Goal: Task Accomplishment & Management: Manage account settings

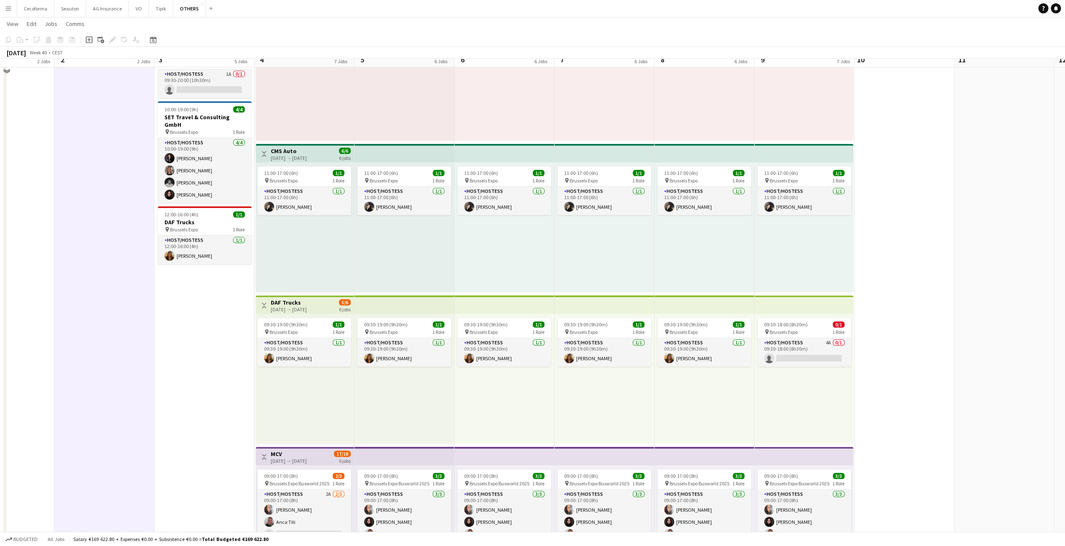
scroll to position [89, 0]
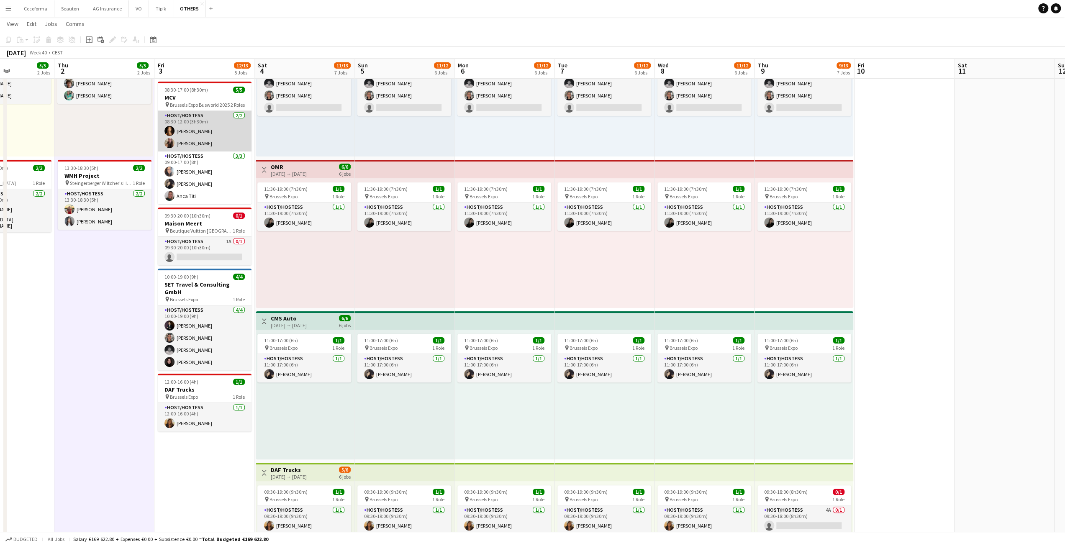
click at [211, 148] on app-card-role "Host/Hostess [DATE] 08:30-12:00 (3h30m) [PERSON_NAME] [PERSON_NAME]" at bounding box center [205, 131] width 94 height 41
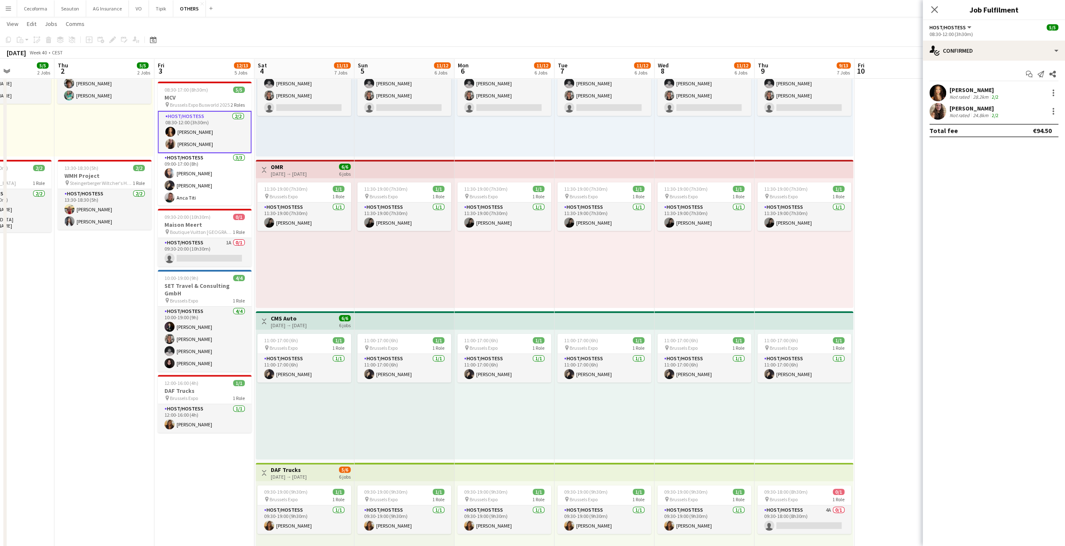
click at [937, 110] on app-user-avatar at bounding box center [938, 111] width 17 height 17
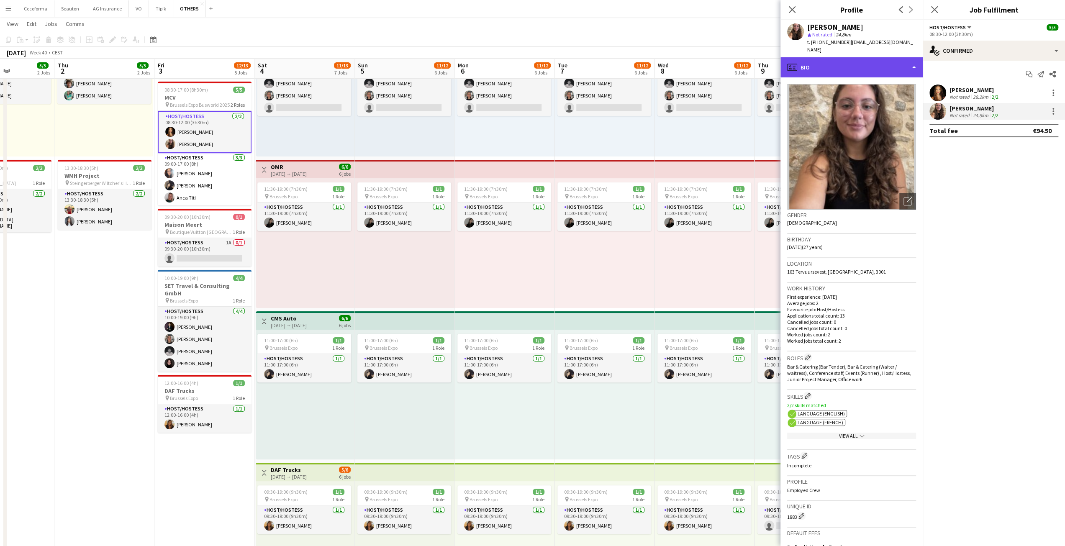
click at [880, 63] on div "profile Bio" at bounding box center [852, 67] width 142 height 20
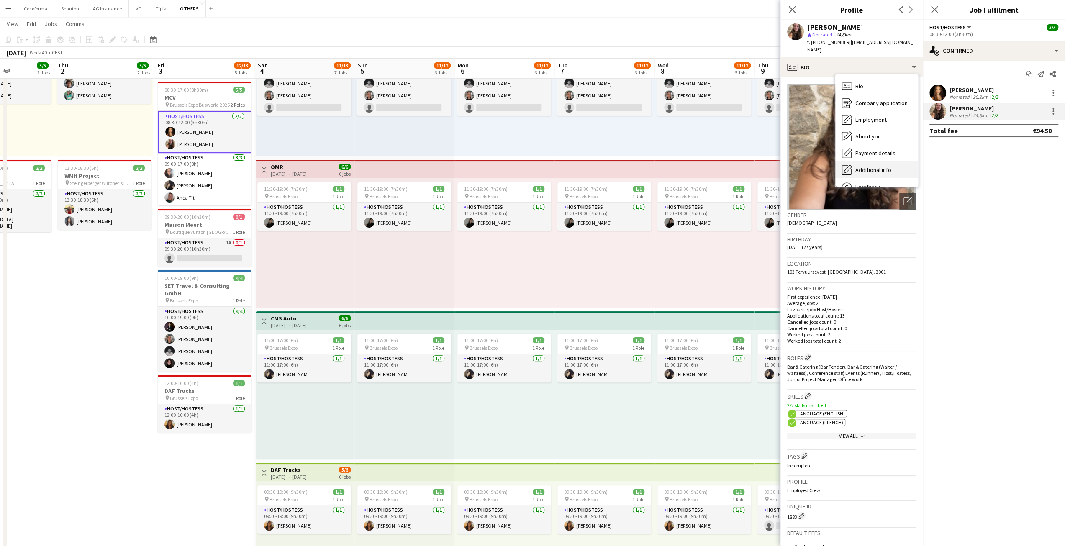
click at [878, 166] on span "Additional info" at bounding box center [874, 170] width 36 height 8
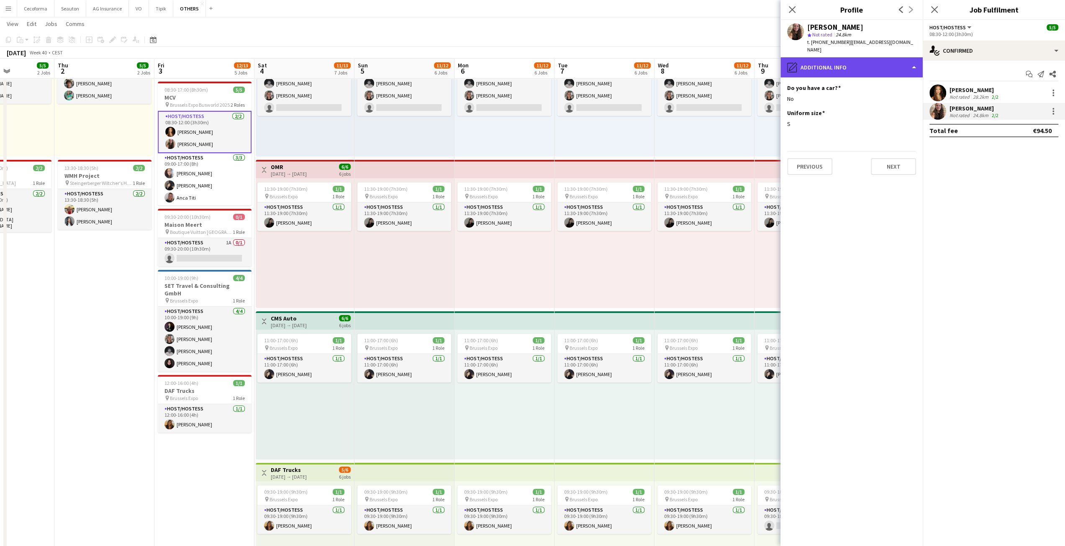
click at [849, 64] on div "pencil4 Additional info" at bounding box center [852, 67] width 142 height 20
click at [825, 63] on div "pencil4 Additional info" at bounding box center [852, 67] width 142 height 20
click at [831, 66] on div "pencil4 Additional info" at bounding box center [852, 67] width 142 height 20
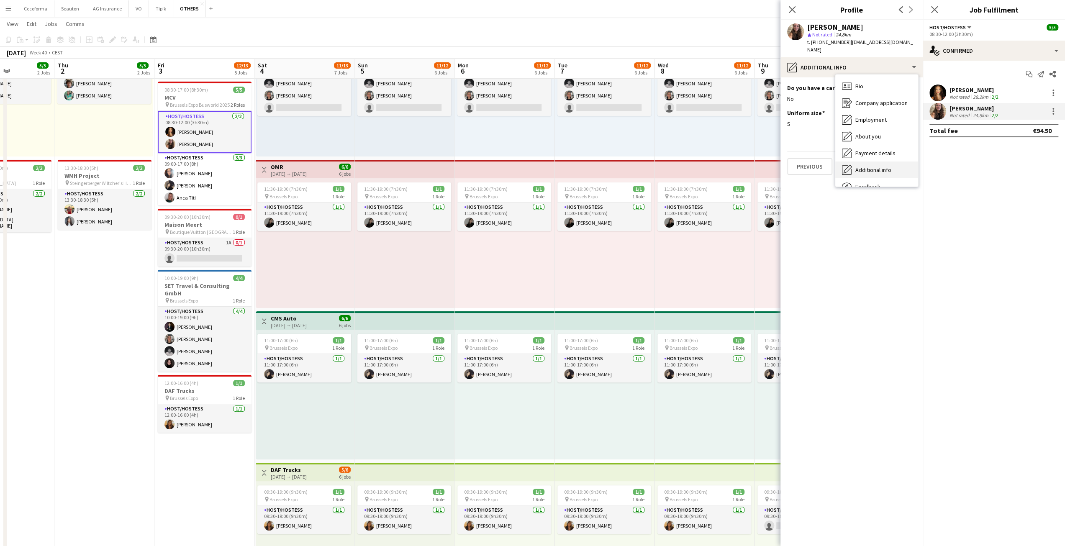
click at [880, 166] on span "Additional info" at bounding box center [874, 170] width 36 height 8
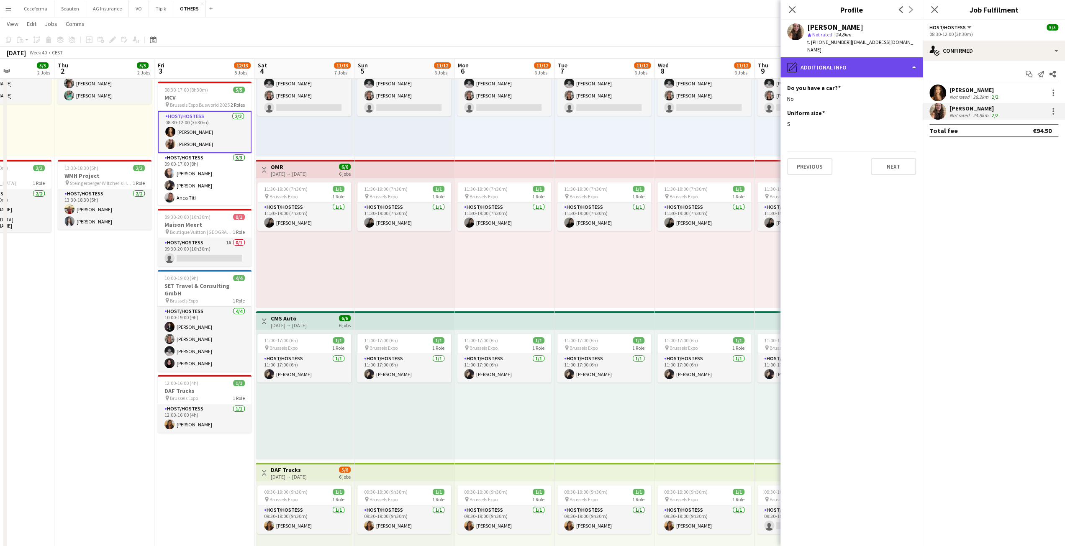
click at [844, 63] on div "pencil4 Additional info" at bounding box center [852, 67] width 142 height 20
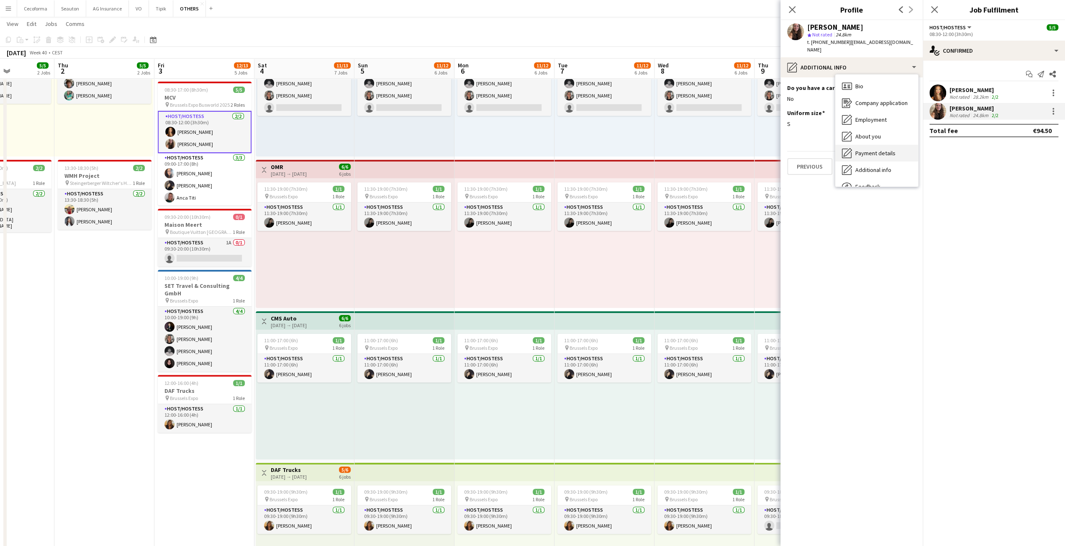
click at [873, 145] on div "Payment details Payment details" at bounding box center [877, 153] width 83 height 17
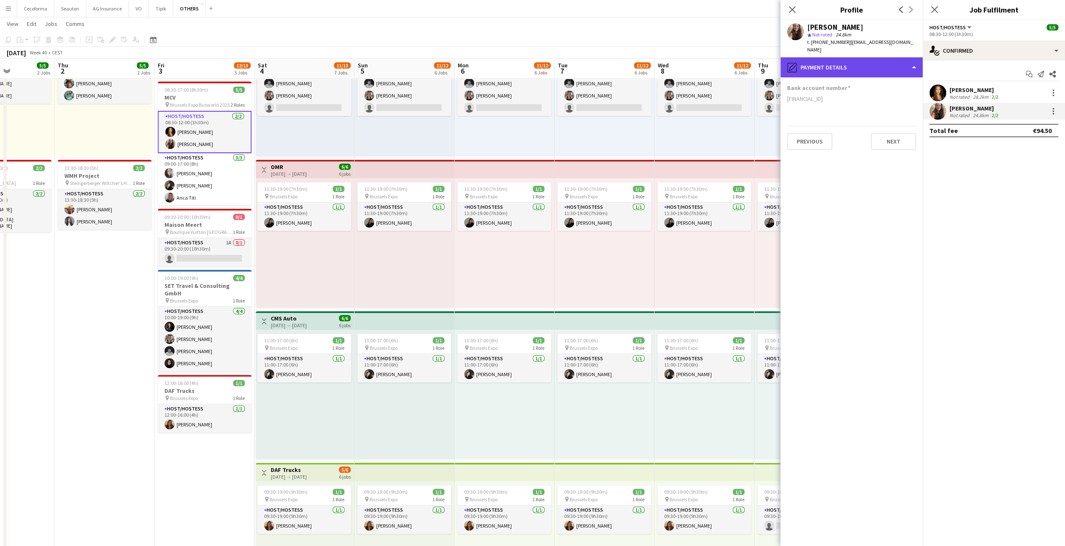
click at [848, 57] on div "pencil4 Payment details" at bounding box center [852, 67] width 142 height 20
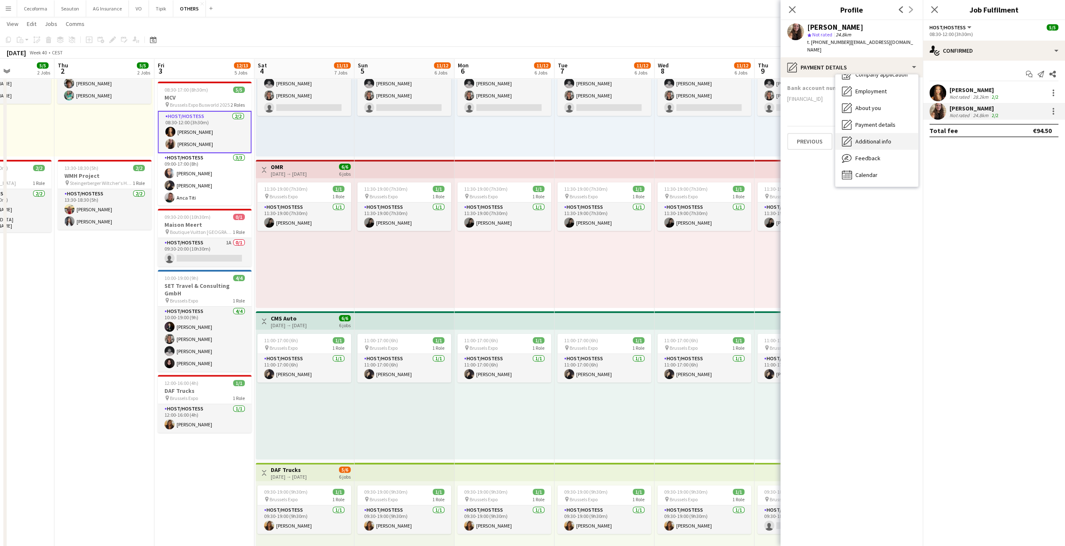
click at [872, 138] on span "Additional info" at bounding box center [874, 142] width 36 height 8
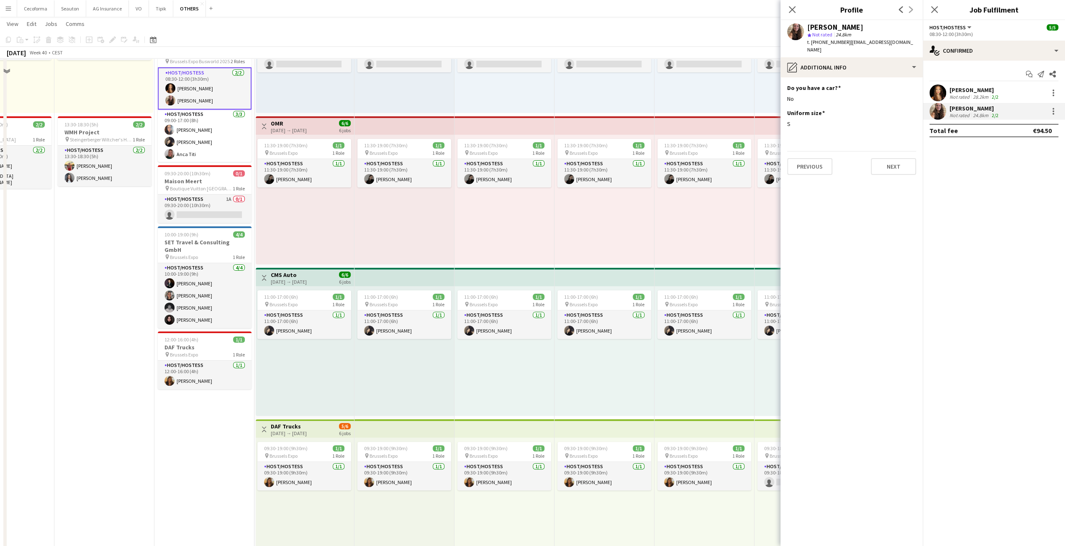
scroll to position [89, 0]
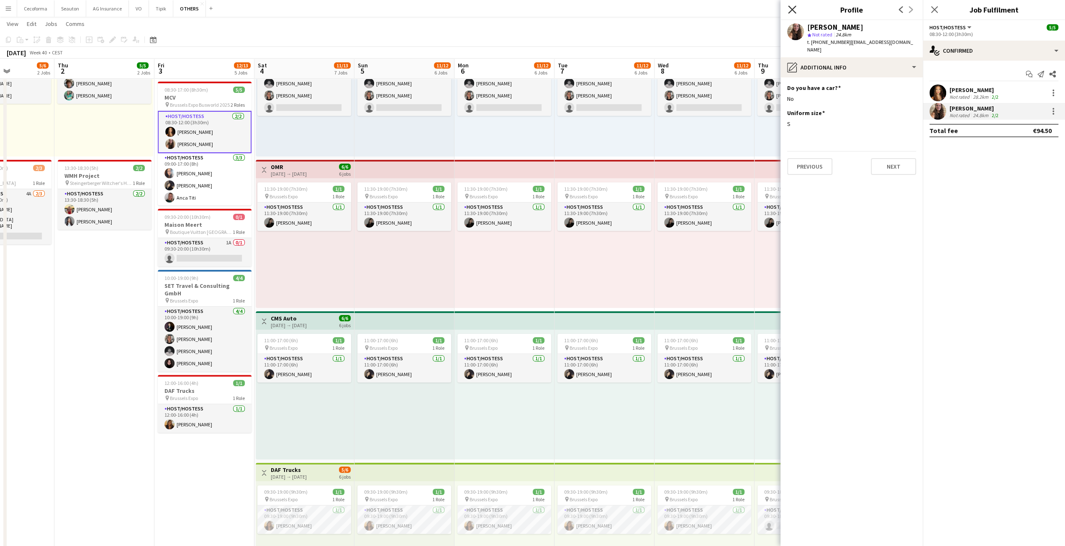
click at [791, 10] on icon at bounding box center [792, 9] width 8 height 8
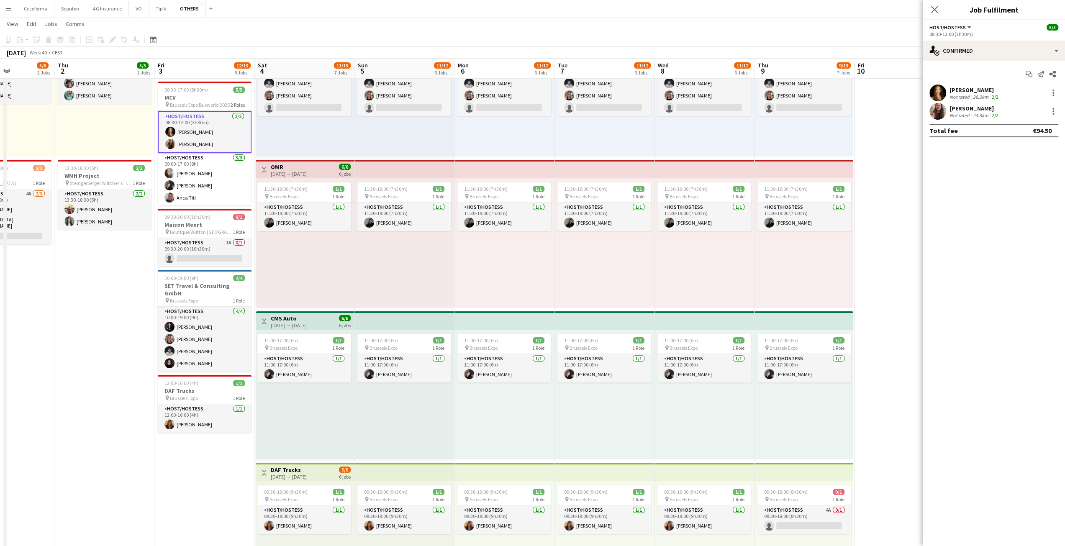
click at [3, 5] on button "Menu" at bounding box center [8, 8] width 17 height 17
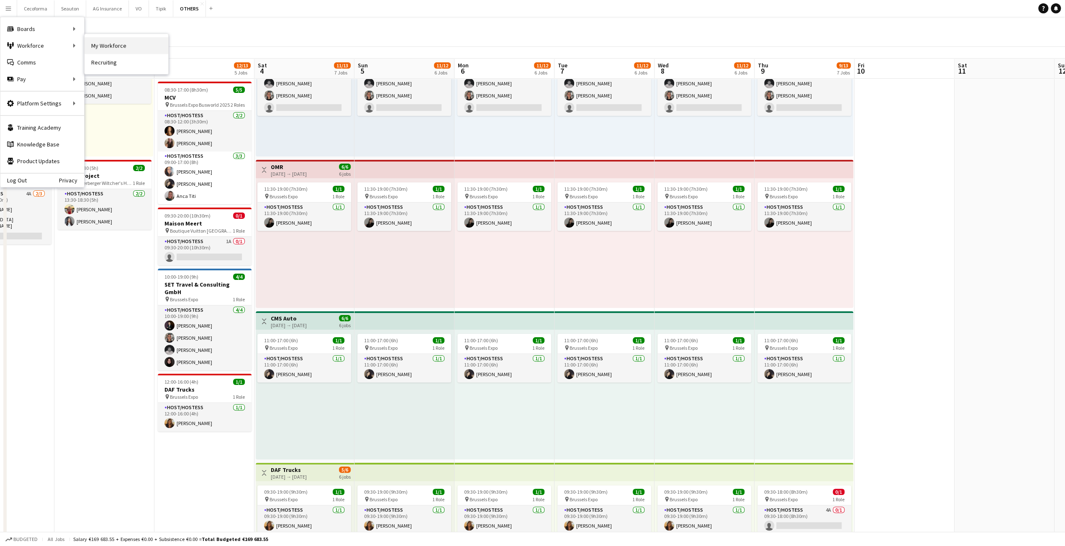
click at [91, 46] on link "My Workforce" at bounding box center [127, 45] width 84 height 17
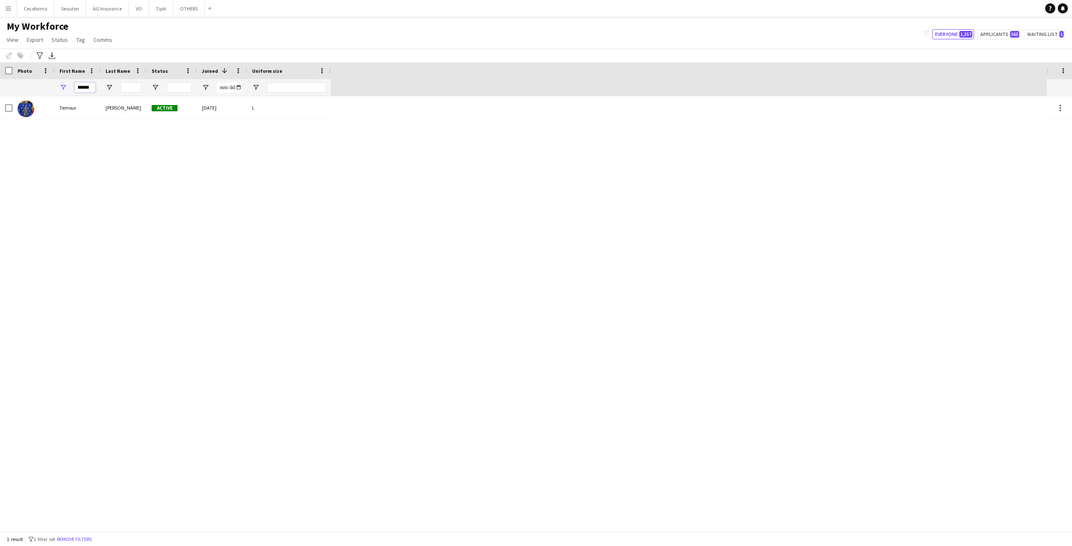
drag, startPoint x: 95, startPoint y: 86, endPoint x: 49, endPoint y: 87, distance: 45.2
click at [53, 88] on div "******" at bounding box center [165, 87] width 331 height 17
type input "*"
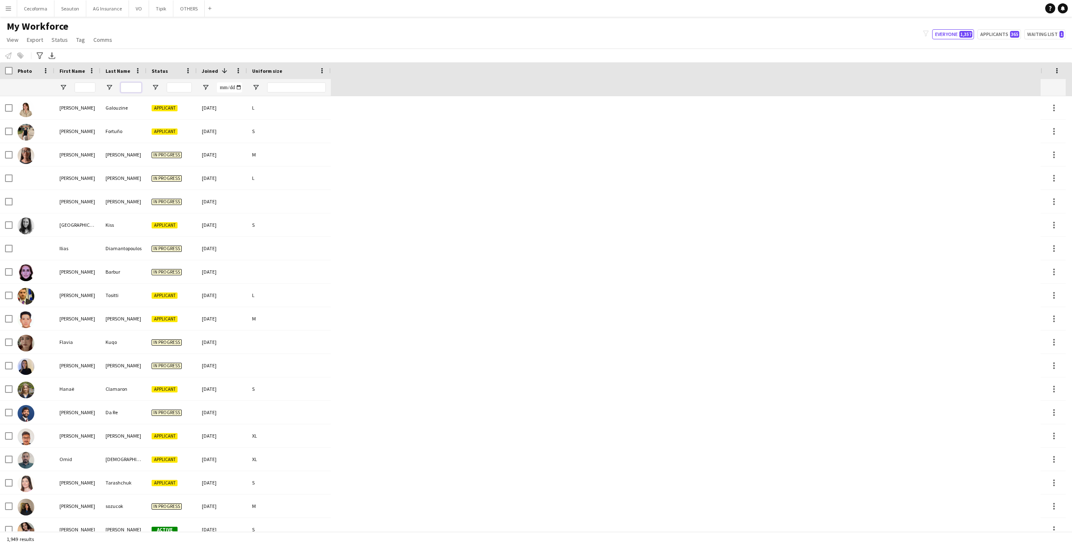
click at [135, 83] on input "Last Name Filter Input" at bounding box center [131, 87] width 21 height 10
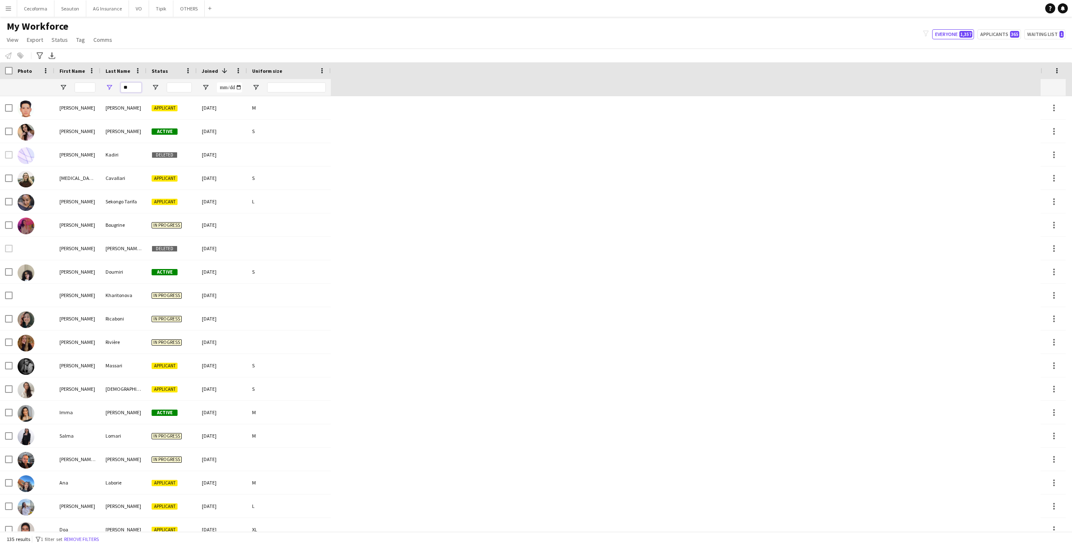
type input "*"
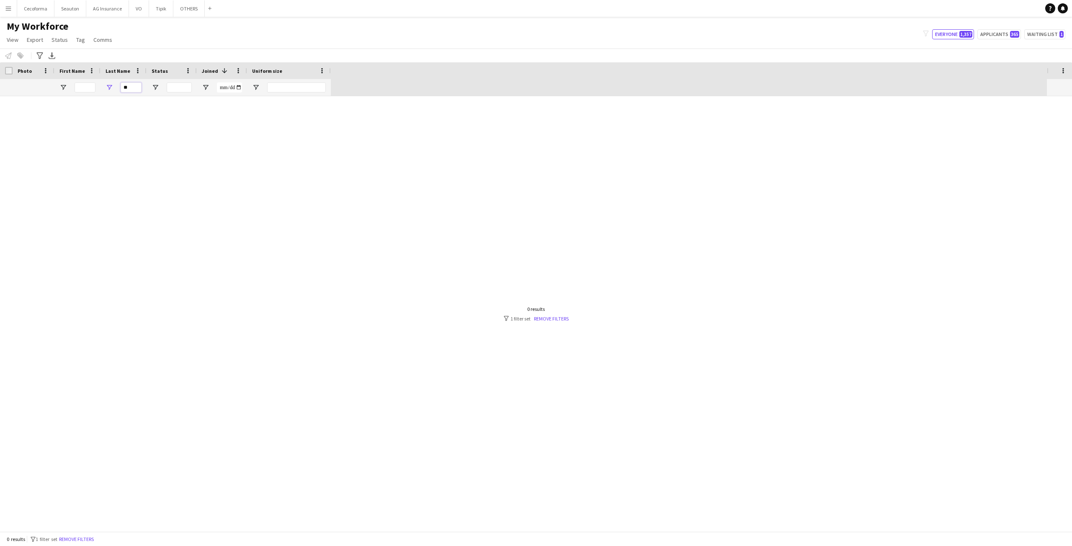
type input "*"
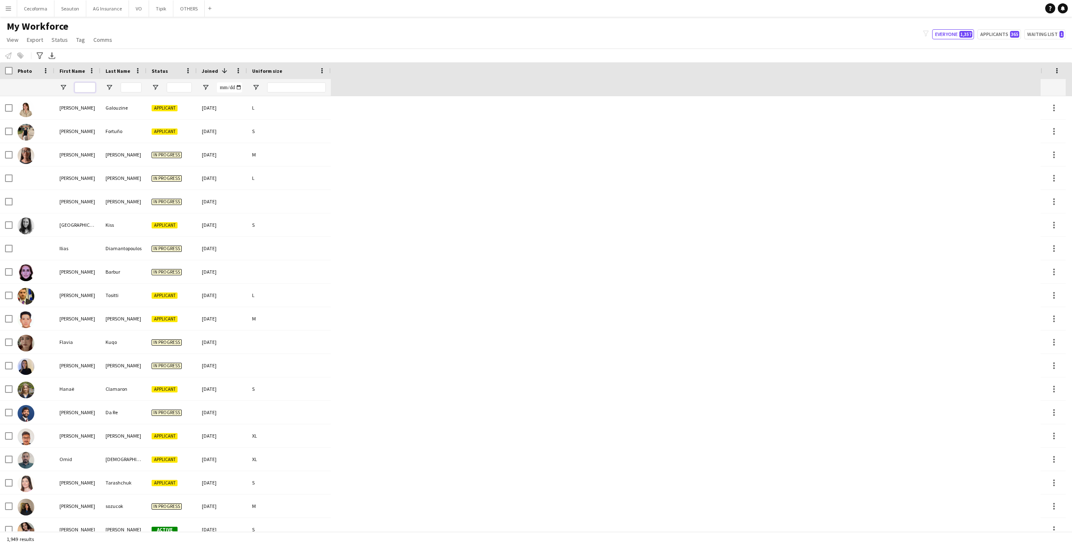
click at [92, 86] on input "First Name Filter Input" at bounding box center [85, 87] width 21 height 10
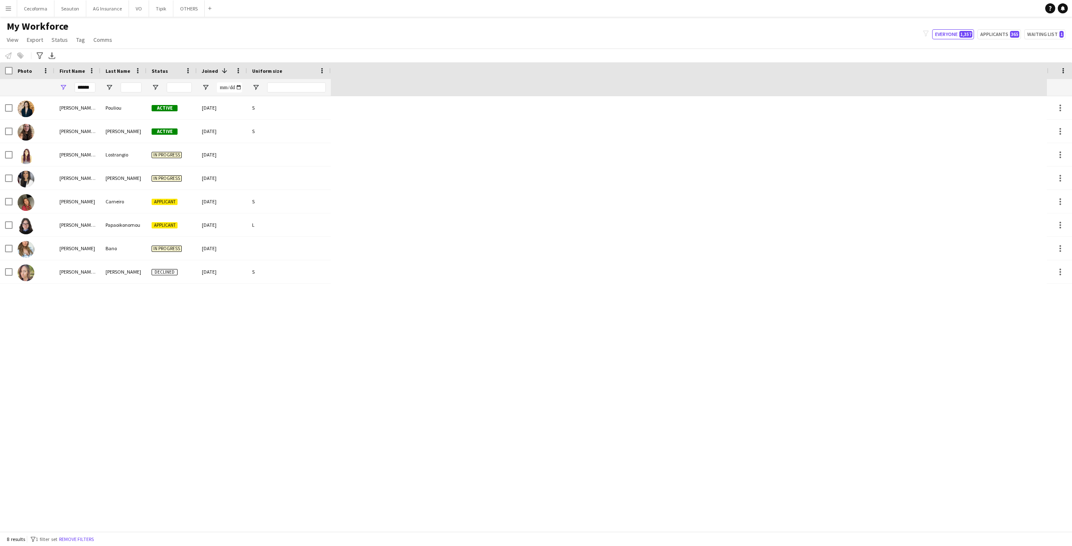
click at [659, 283] on div "[PERSON_NAME] [PERSON_NAME] Pouliou Active [DATE] S [PERSON_NAME] Active [DATE]…" at bounding box center [523, 313] width 1047 height 435
click at [90, 87] on input "*****" at bounding box center [85, 87] width 21 height 10
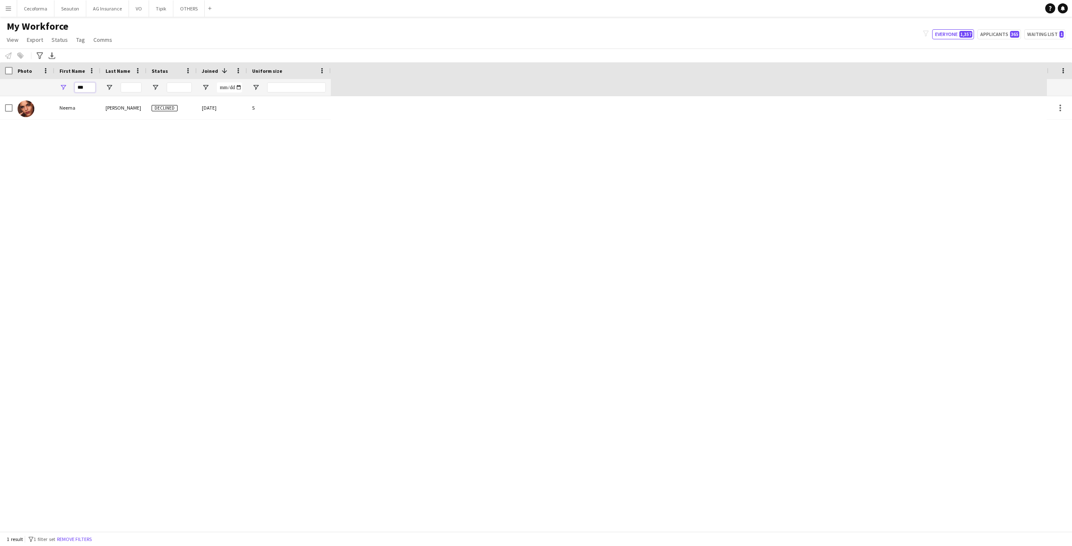
type input "*"
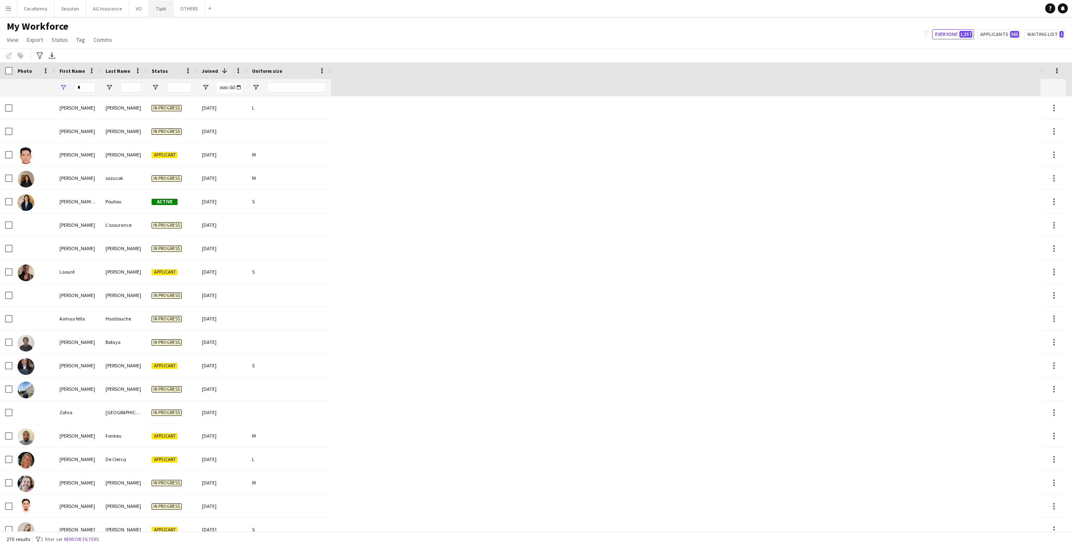
click at [158, 4] on button "Tipik Close" at bounding box center [161, 8] width 24 height 16
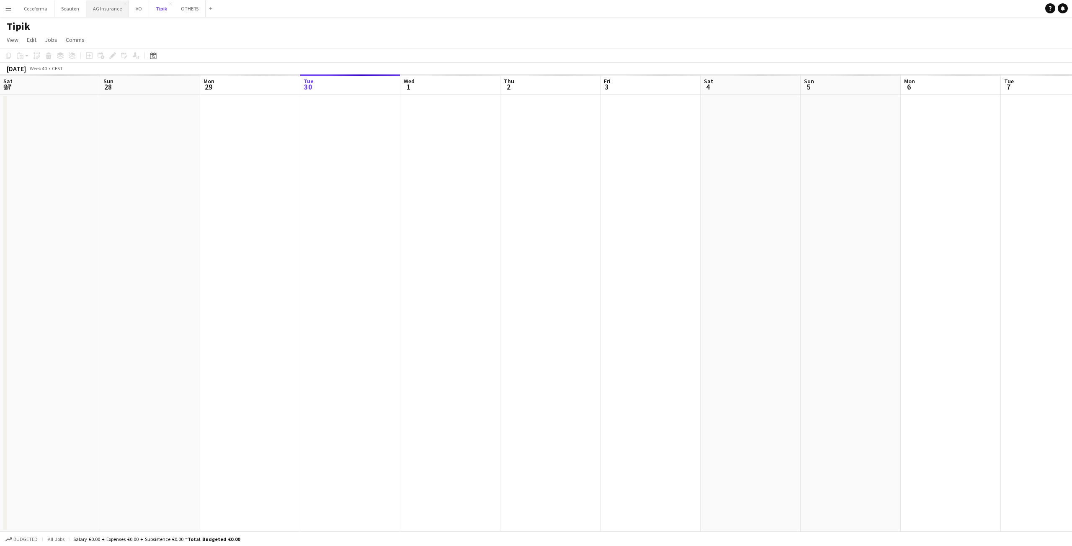
scroll to position [0, 200]
click at [123, 8] on button "AG Insurance Close" at bounding box center [107, 8] width 43 height 16
click at [129, 10] on button "VO Close" at bounding box center [139, 8] width 20 height 16
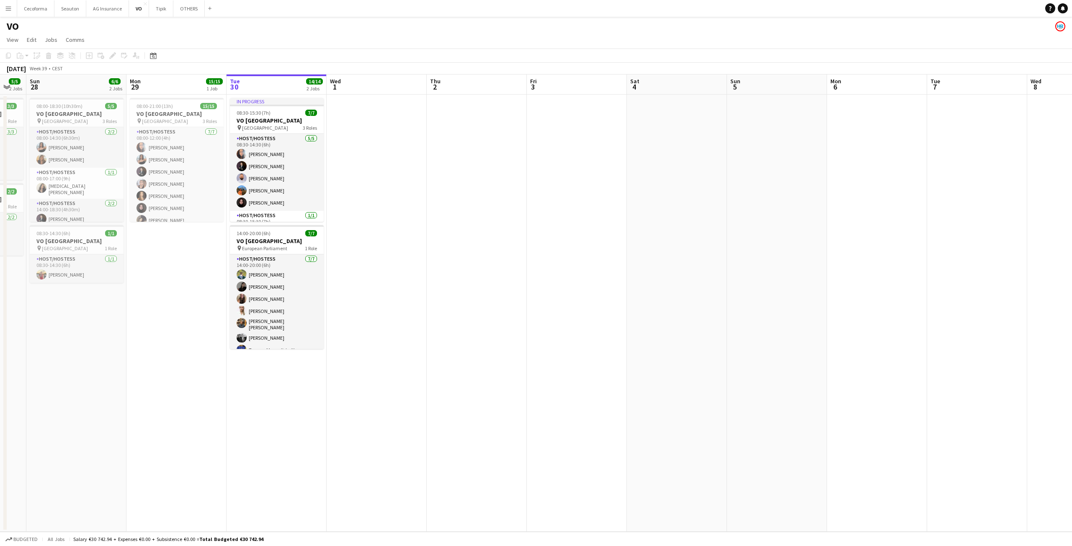
scroll to position [0, 237]
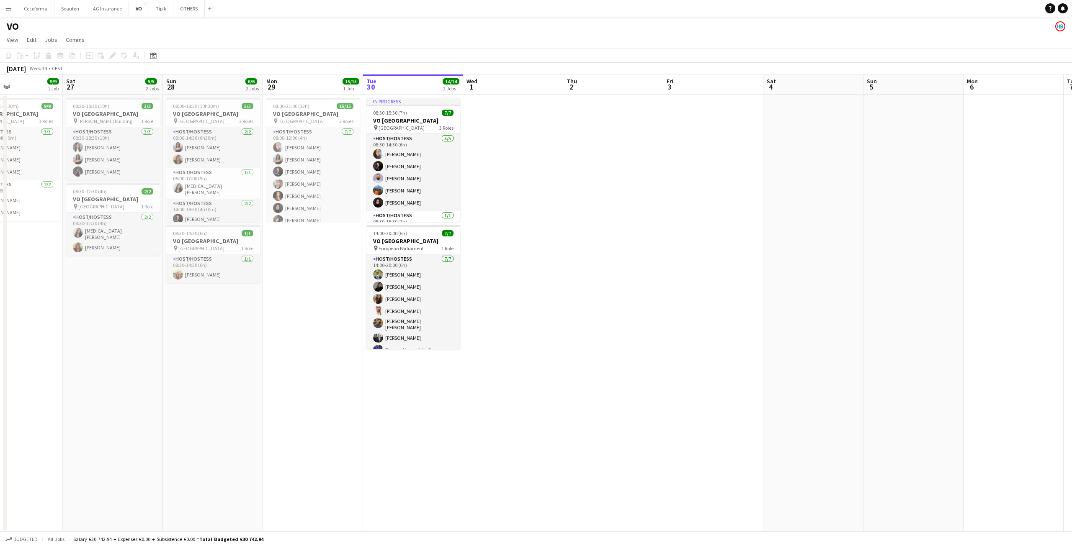
click at [558, 233] on app-calendar-viewport "Wed 24 Thu 25 6/6 3 Jobs Fri 26 9/9 1 Job Sat 27 5/5 2 Jobs Sun 28 6/6 2 Jobs M…" at bounding box center [536, 304] width 1072 height 458
drag, startPoint x: 558, startPoint y: 233, endPoint x: 519, endPoint y: 255, distance: 44.8
click at [519, 255] on app-date-cell at bounding box center [513, 314] width 100 height 438
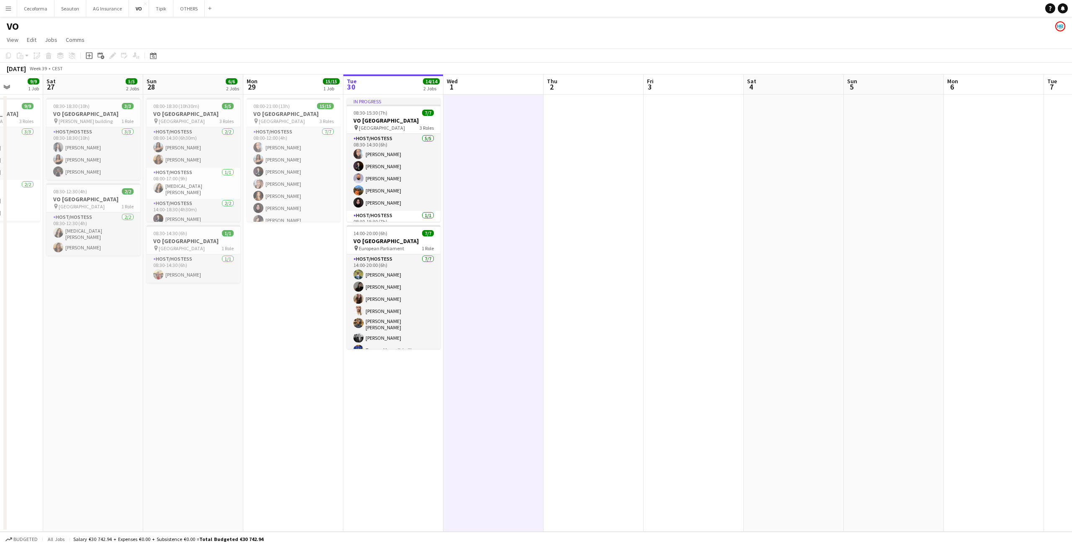
drag, startPoint x: 303, startPoint y: 365, endPoint x: 262, endPoint y: 365, distance: 41.4
click at [267, 365] on app-calendar-viewport "Wed 24 Thu 25 6/6 3 Jobs Fri 26 9/9 1 Job Sat 27 5/5 2 Jobs Sun 28 6/6 2 Jobs M…" at bounding box center [536, 304] width 1072 height 458
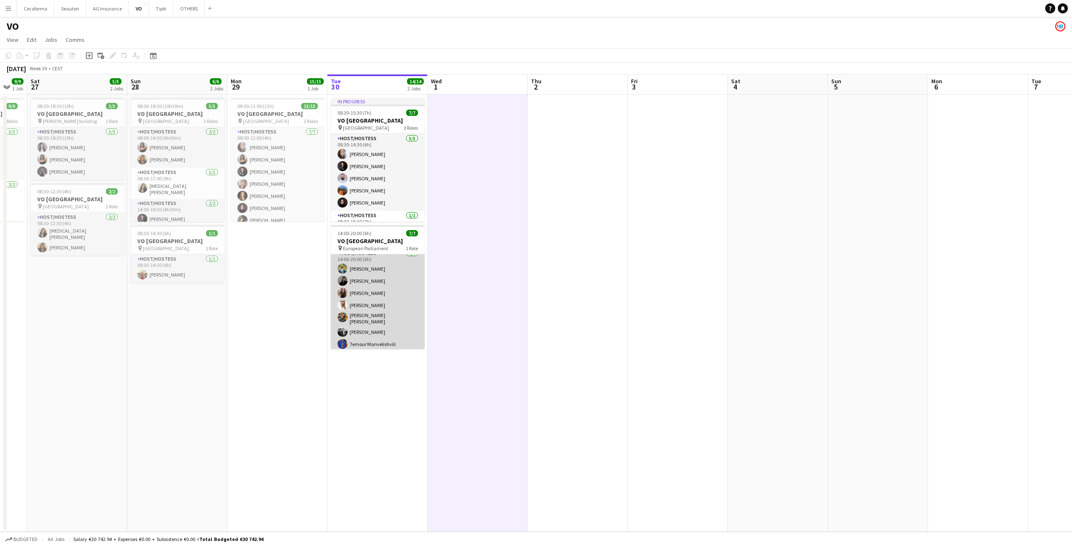
scroll to position [0, 0]
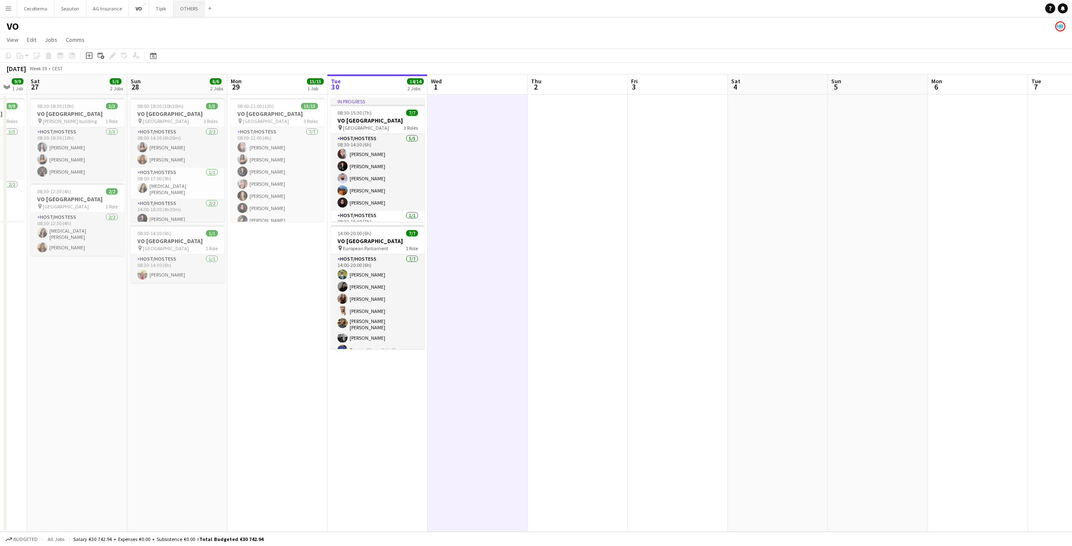
click at [185, 8] on button "OTHERS Close" at bounding box center [188, 8] width 31 height 16
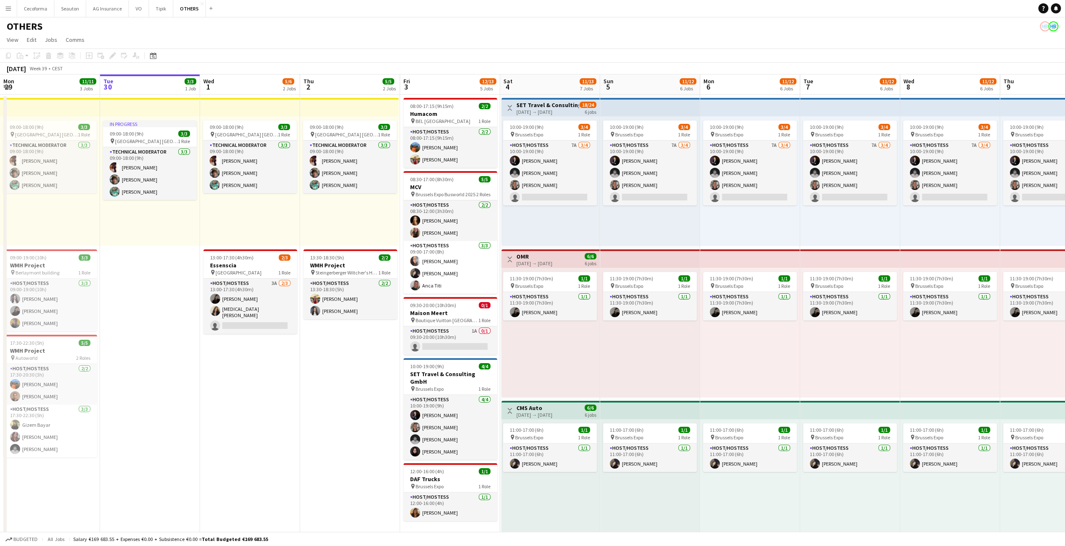
scroll to position [0, 243]
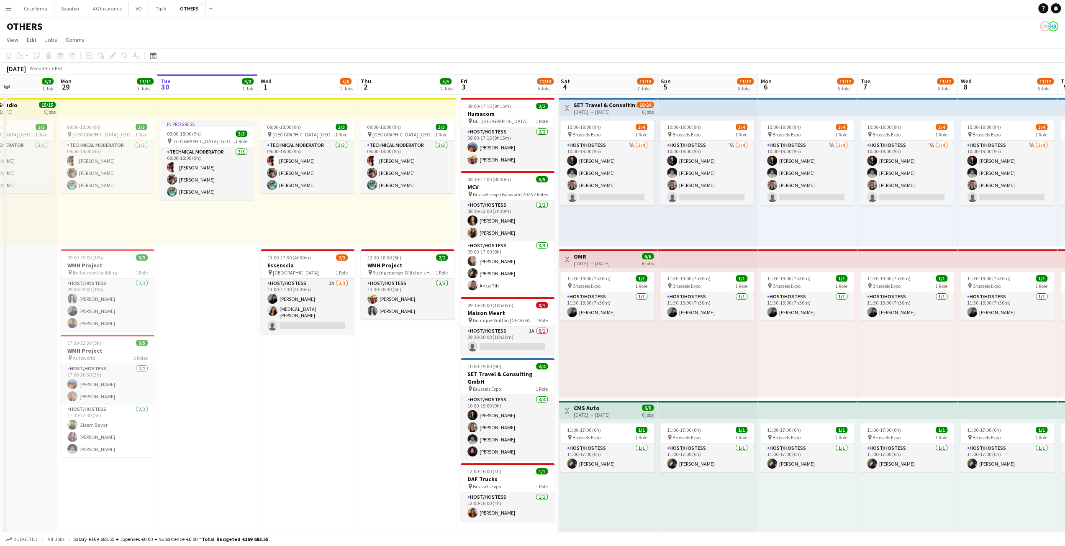
drag, startPoint x: 266, startPoint y: 386, endPoint x: 323, endPoint y: 380, distance: 57.6
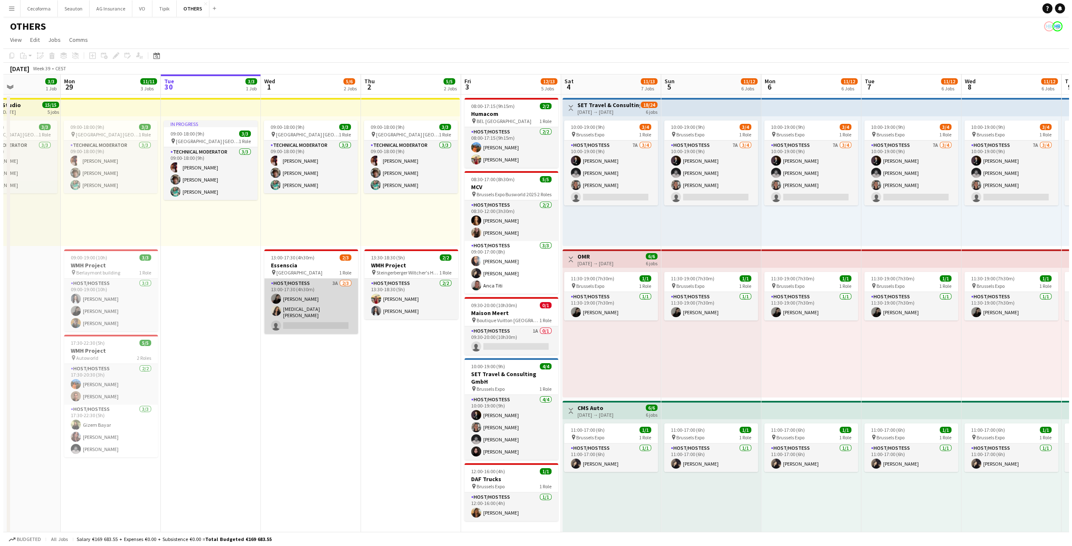
scroll to position [0, 243]
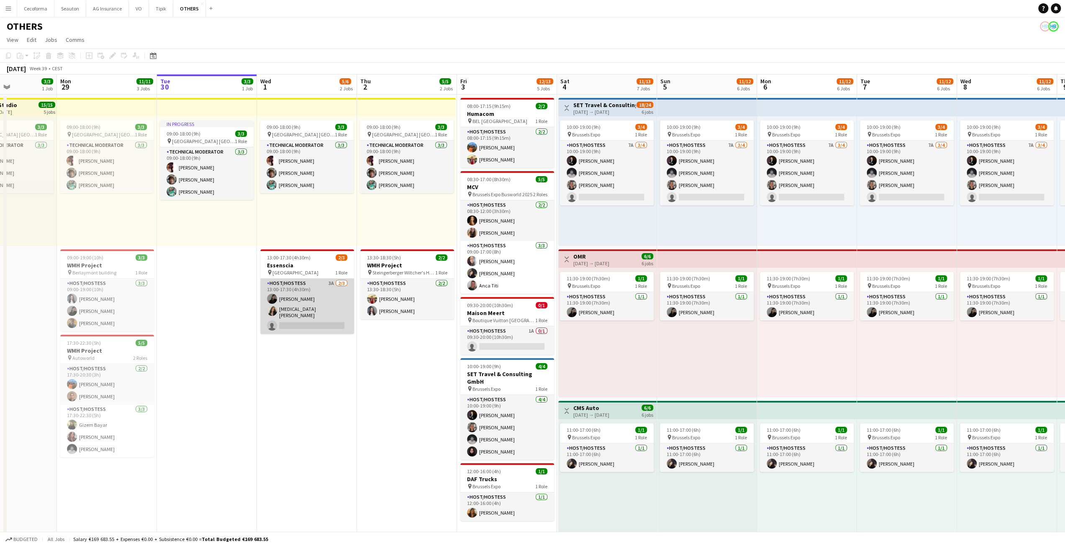
click at [311, 321] on app-card-role "Host/Hostess 3A [DATE] 13:00-17:30 (4h30m) [PERSON_NAME] [MEDICAL_DATA][PERSON_…" at bounding box center [307, 306] width 94 height 55
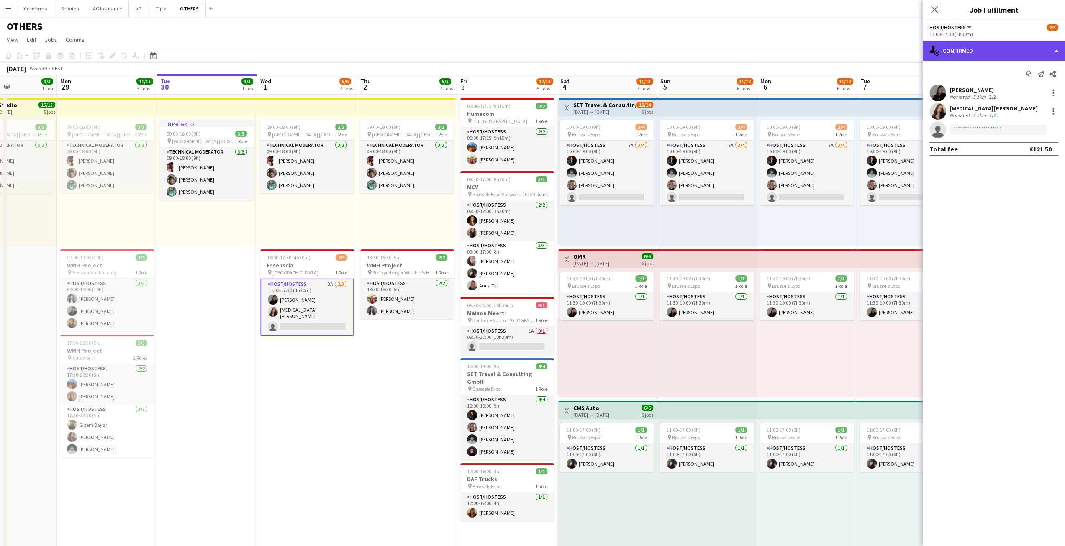
click at [963, 53] on div "single-neutral-actions-check-2 Confirmed" at bounding box center [994, 51] width 142 height 20
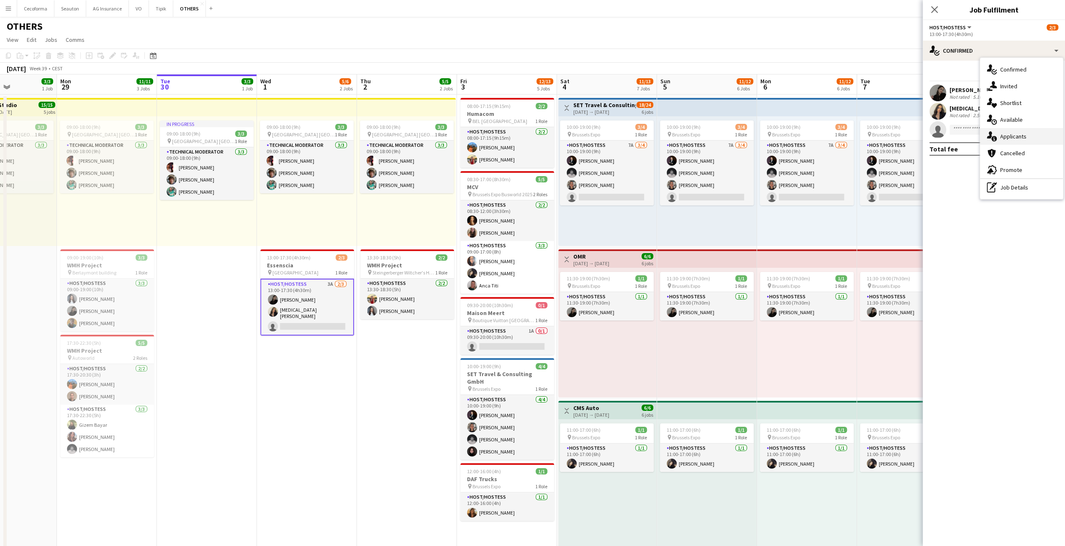
click at [1006, 133] on span "Applicants" at bounding box center [1014, 137] width 26 height 8
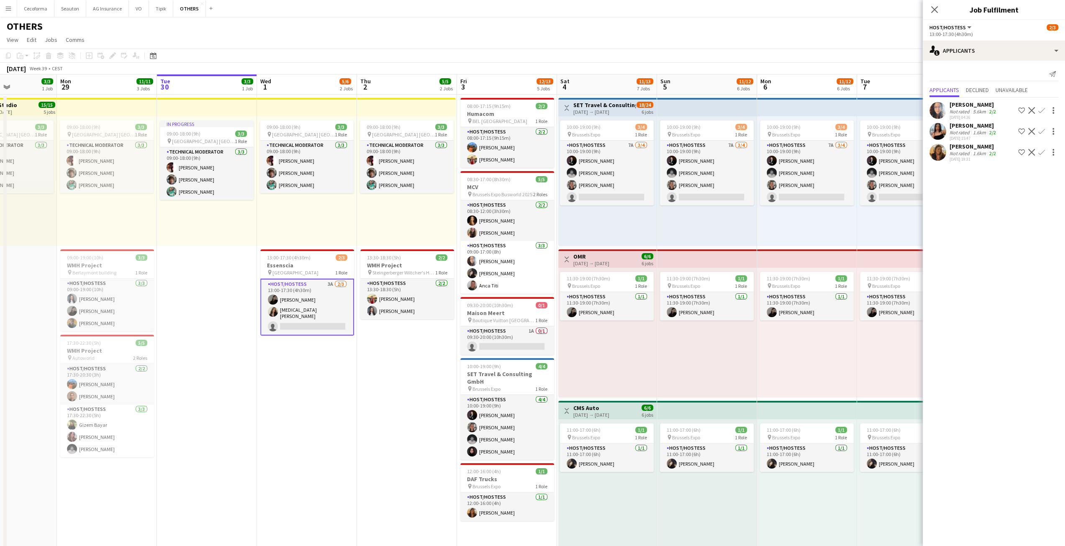
click at [15, 9] on button "Menu" at bounding box center [8, 8] width 17 height 17
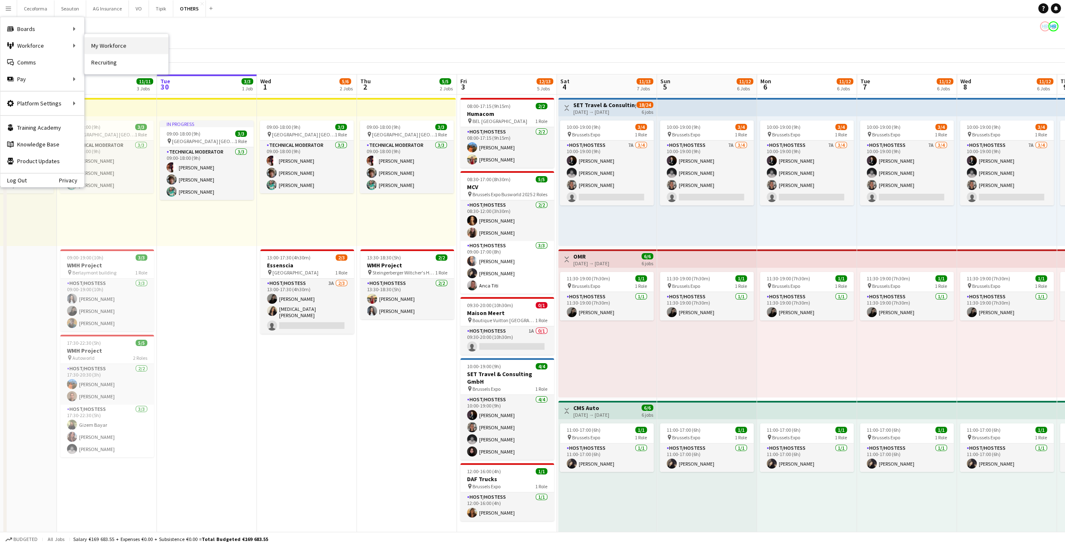
click at [110, 44] on link "My Workforce" at bounding box center [127, 45] width 84 height 17
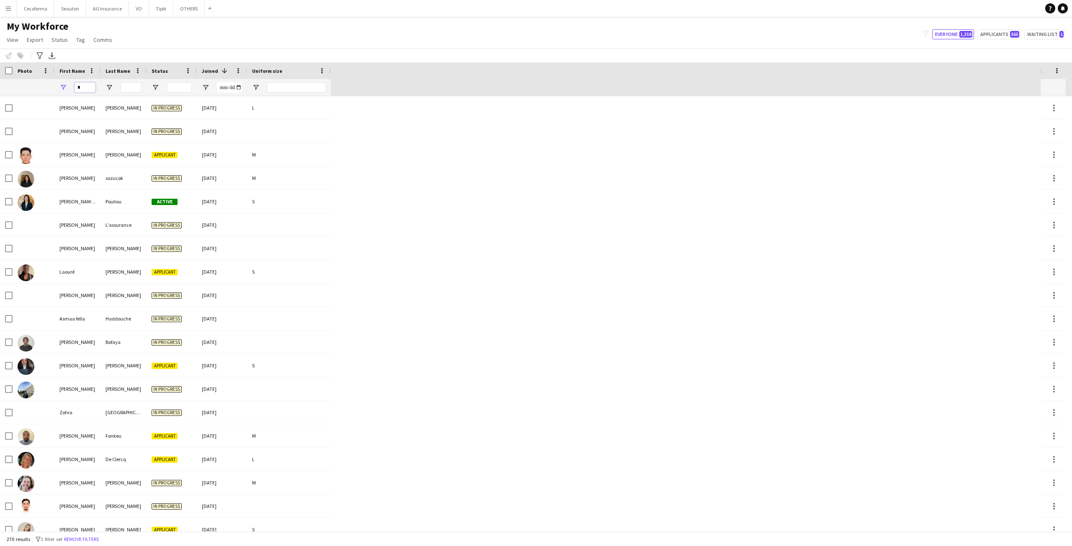
click at [86, 88] on input "First Name Filter Input" at bounding box center [85, 87] width 21 height 10
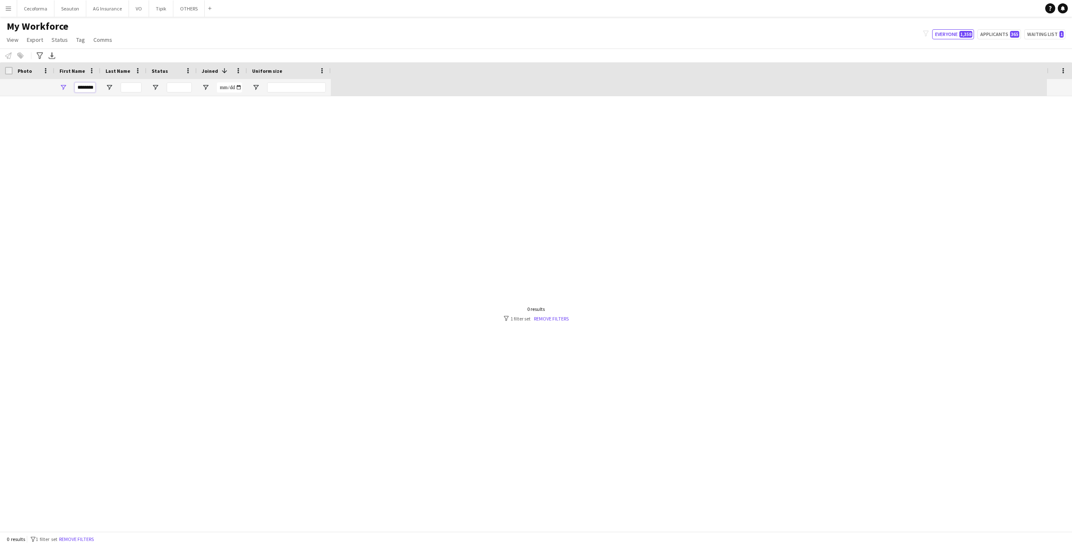
type input "******"
click at [955, 36] on button "Everyone 1,358" at bounding box center [953, 34] width 42 height 10
type input "**********"
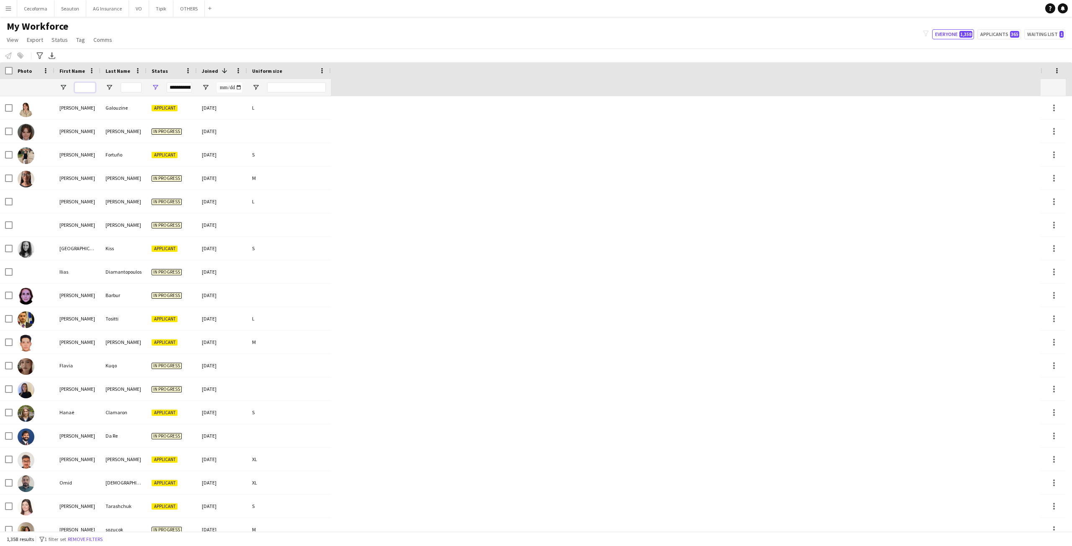
click at [88, 88] on input "First Name Filter Input" at bounding box center [85, 87] width 21 height 10
click at [123, 88] on input "Last Name Filter Input" at bounding box center [131, 87] width 21 height 10
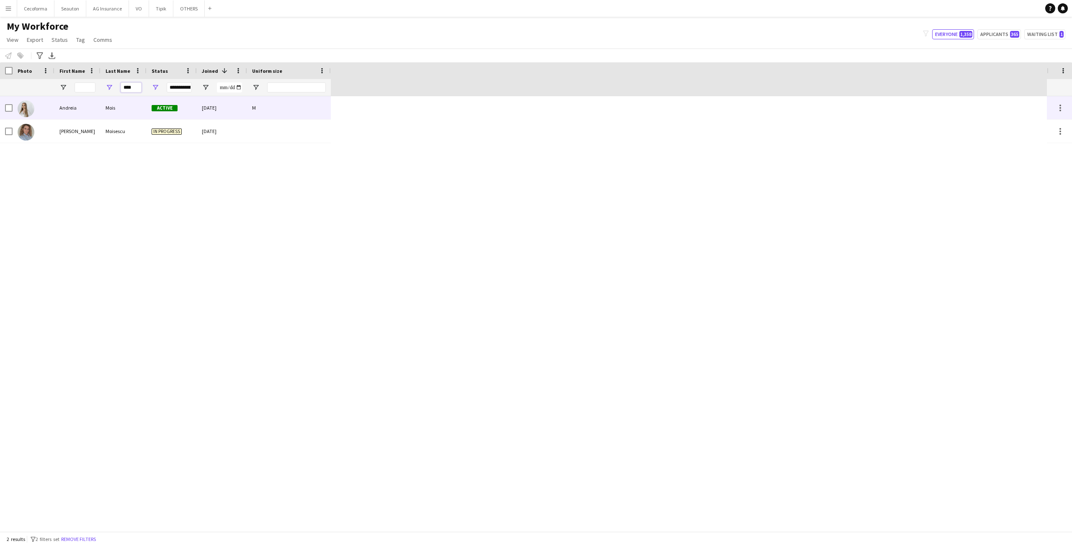
type input "****"
click at [81, 103] on div "Andreia" at bounding box center [77, 107] width 46 height 23
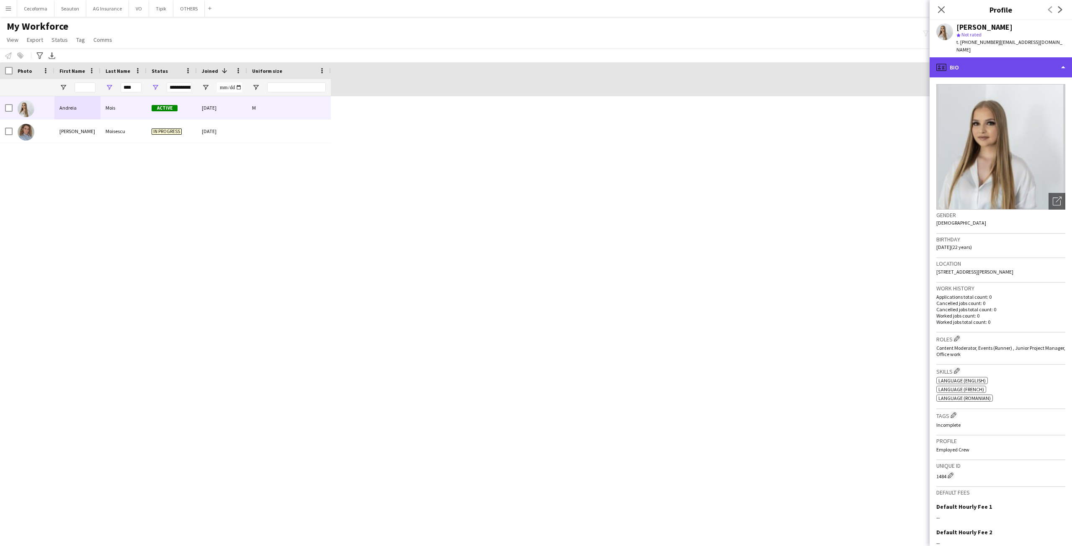
click at [1008, 57] on div "profile Bio" at bounding box center [1000, 67] width 142 height 20
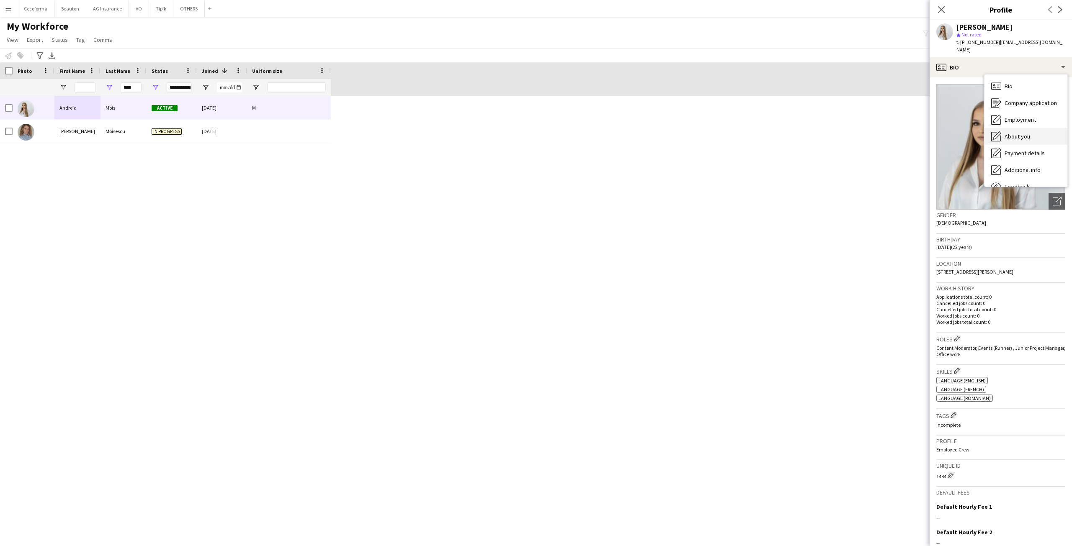
click at [1029, 134] on div "About you About you" at bounding box center [1025, 136] width 83 height 17
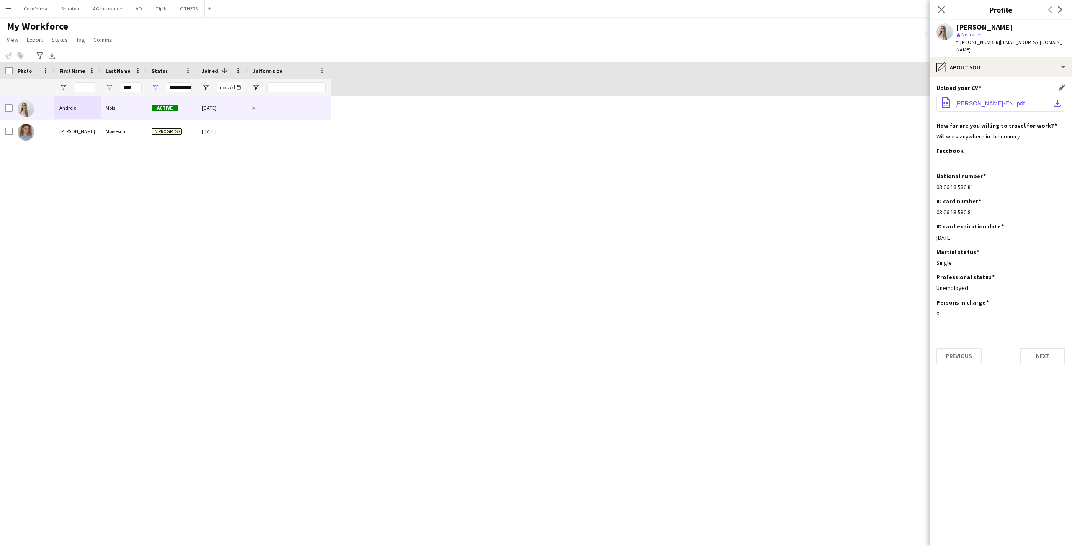
click at [1001, 100] on span "[PERSON_NAME]-EN .pdf" at bounding box center [990, 103] width 70 height 7
drag, startPoint x: 137, startPoint y: 89, endPoint x: 103, endPoint y: 81, distance: 35.3
click at [106, 83] on div "****" at bounding box center [123, 87] width 46 height 17
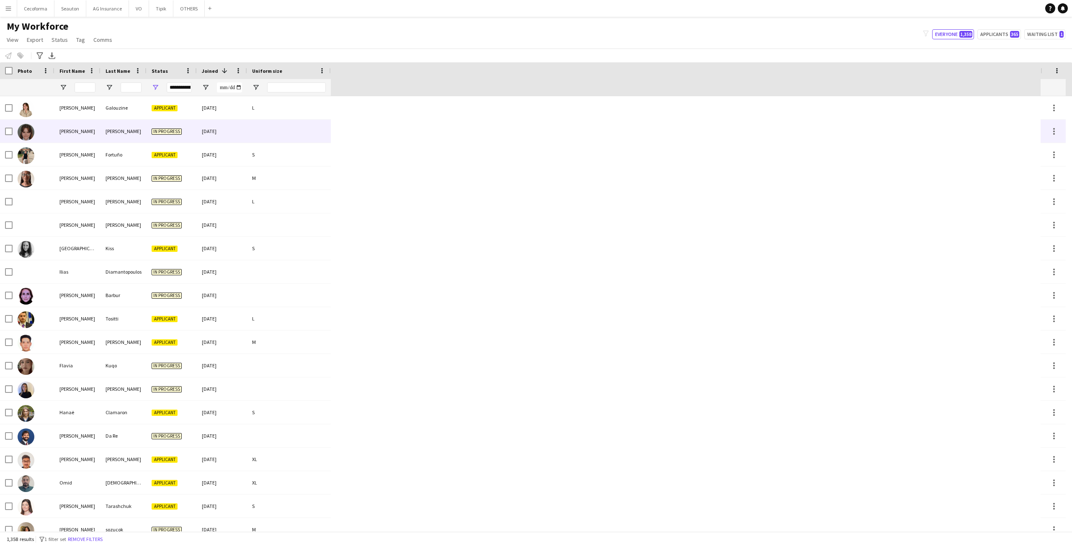
click at [93, 123] on div "[PERSON_NAME]" at bounding box center [77, 131] width 46 height 23
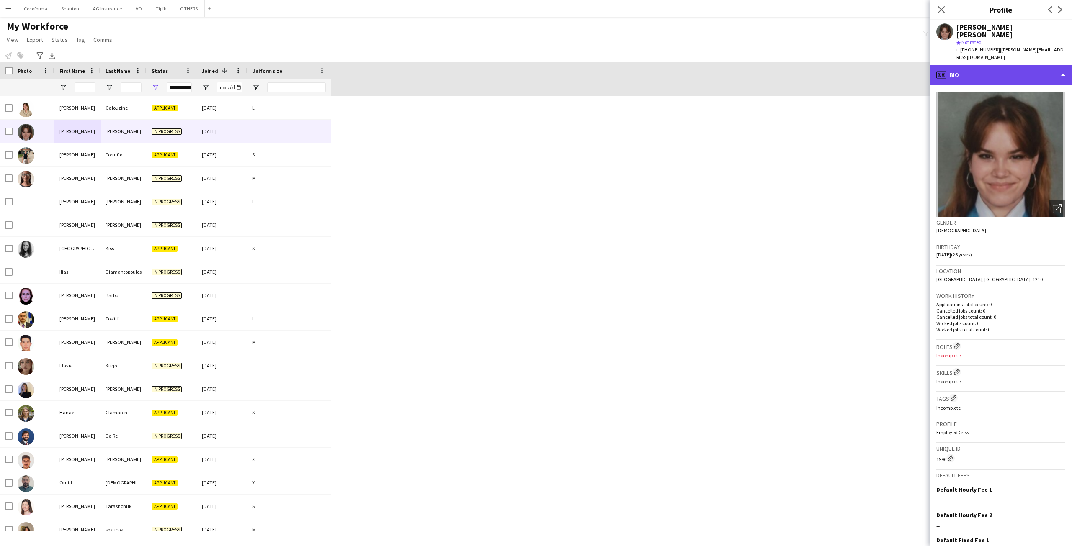
click at [954, 65] on div "profile Bio" at bounding box center [1000, 75] width 142 height 20
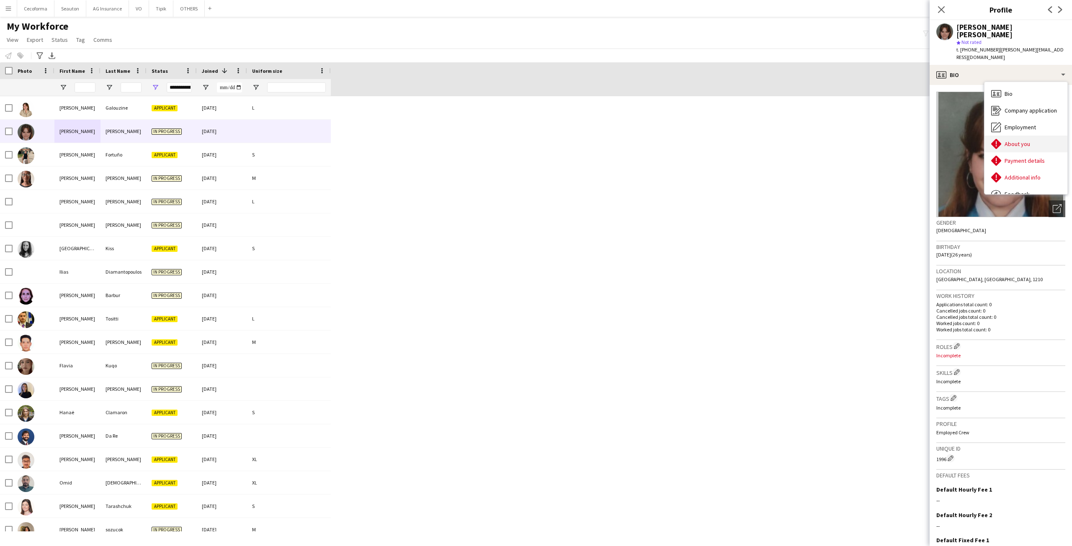
click at [1013, 136] on div "About you About you" at bounding box center [1025, 144] width 83 height 17
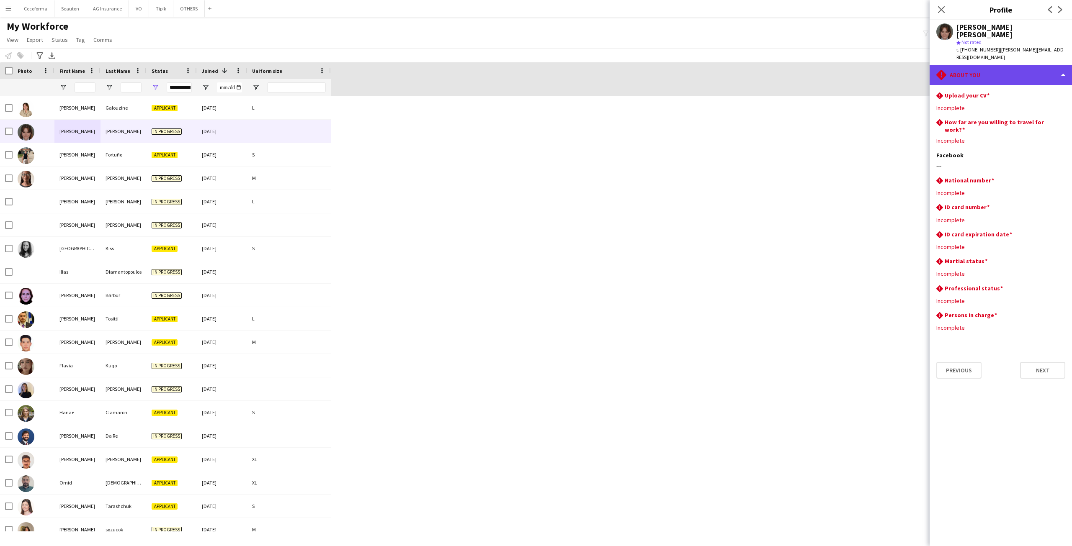
click at [986, 65] on div "rhombus-alert About you" at bounding box center [1000, 75] width 142 height 20
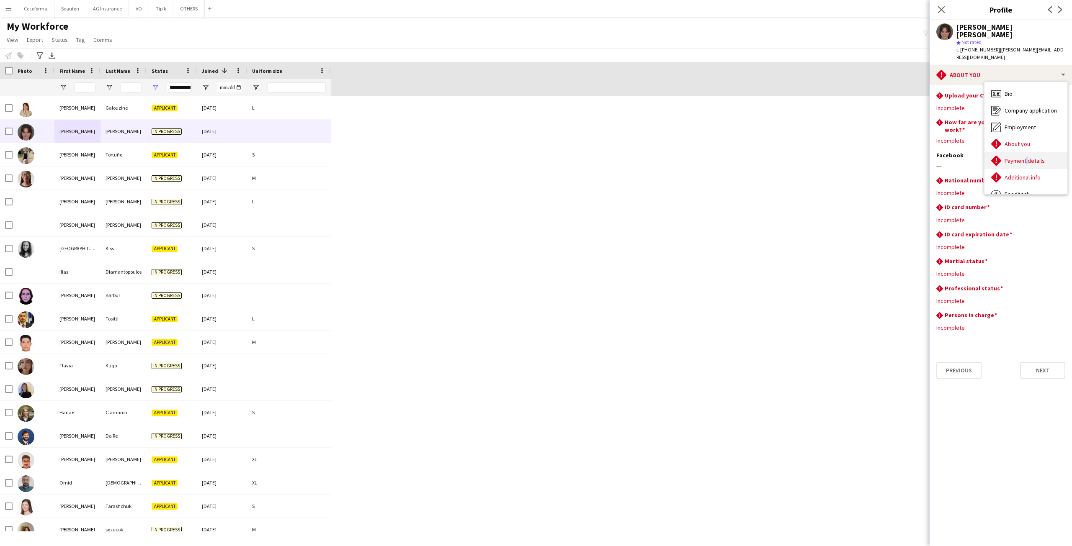
click at [1025, 157] on span "Payment details" at bounding box center [1024, 161] width 40 height 8
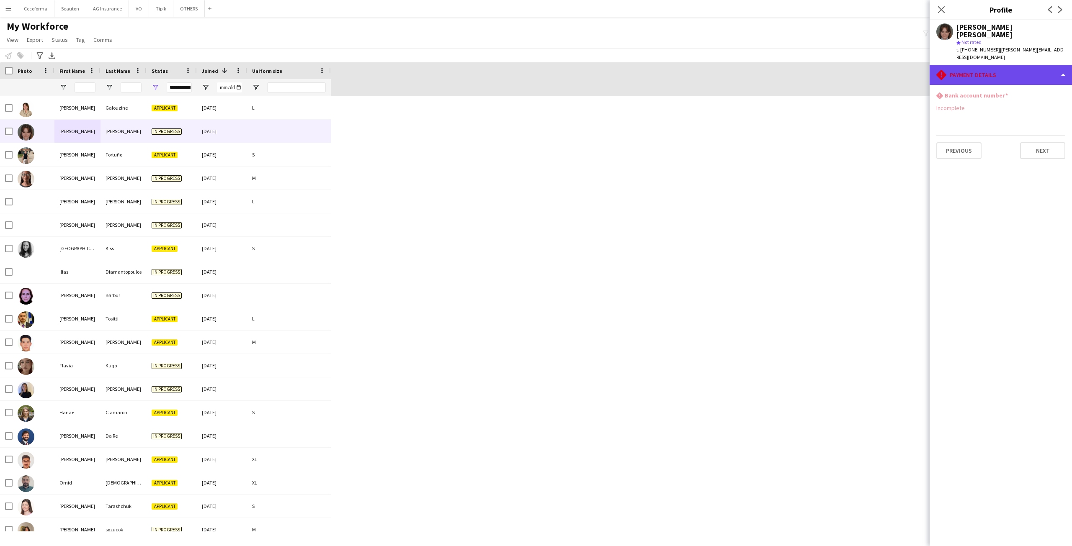
click at [991, 66] on div "rhombus-alert Payment details" at bounding box center [1000, 75] width 142 height 20
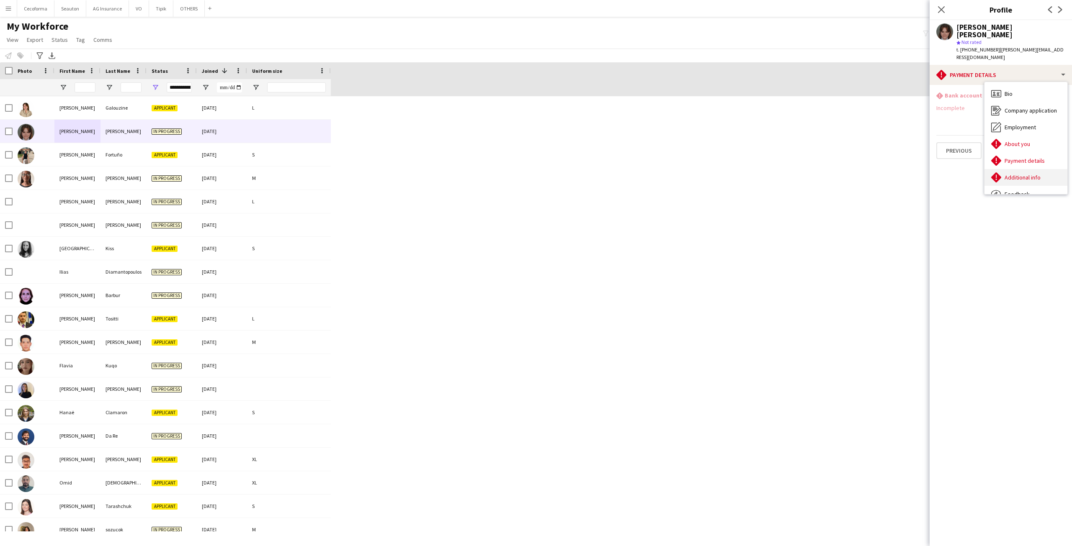
click at [1022, 169] on div "Additional info Additional info" at bounding box center [1025, 177] width 83 height 17
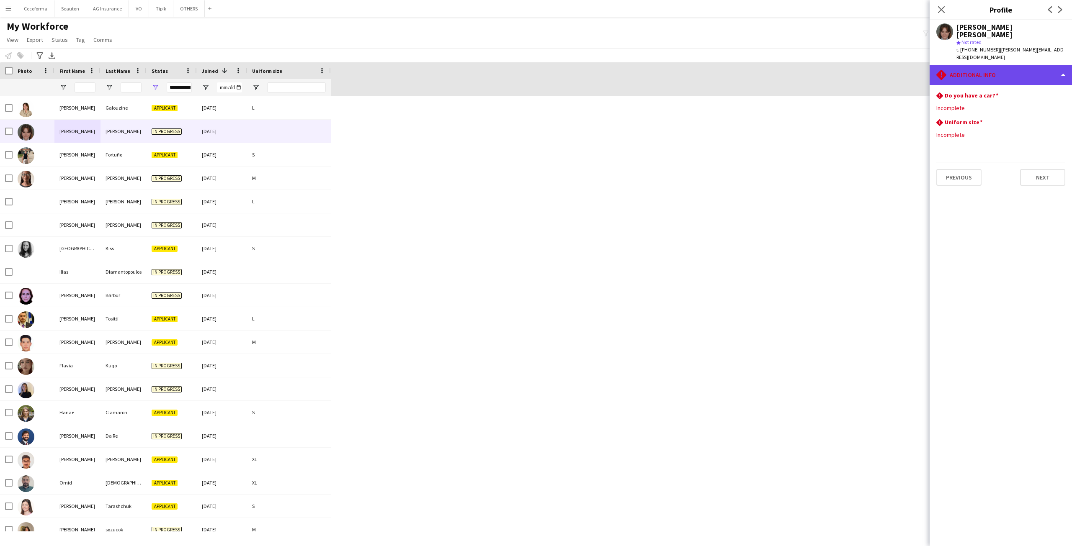
click at [983, 65] on div "rhombus-alert Additional info" at bounding box center [1000, 75] width 142 height 20
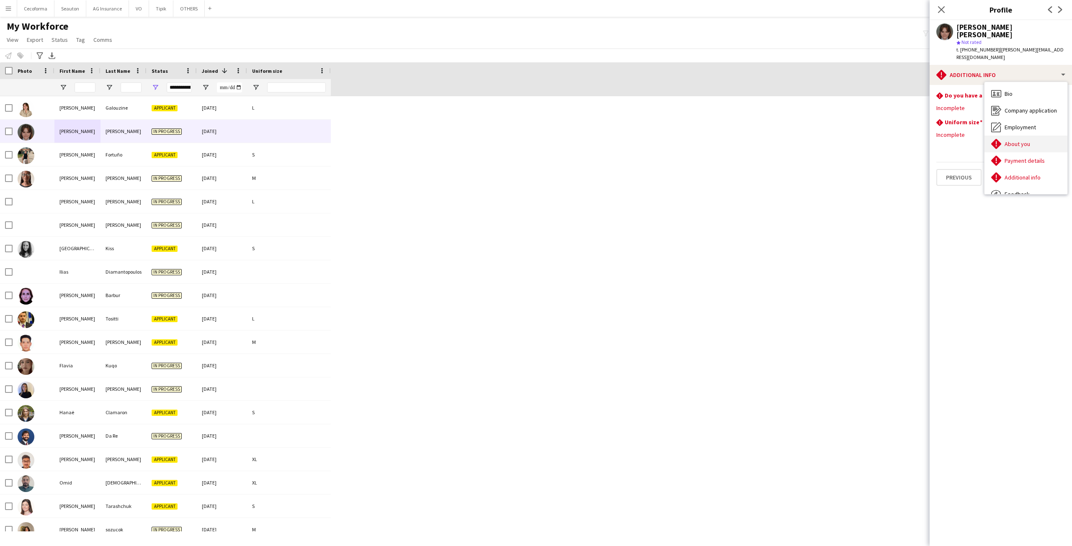
click at [1014, 140] on span "About you" at bounding box center [1017, 144] width 26 height 8
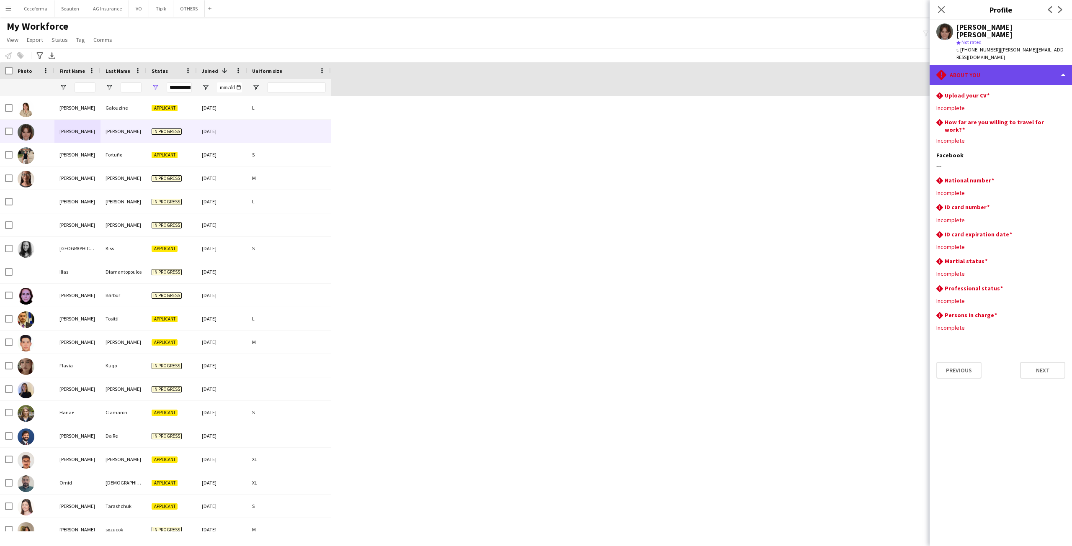
click at [975, 65] on div "rhombus-alert About you" at bounding box center [1000, 75] width 142 height 20
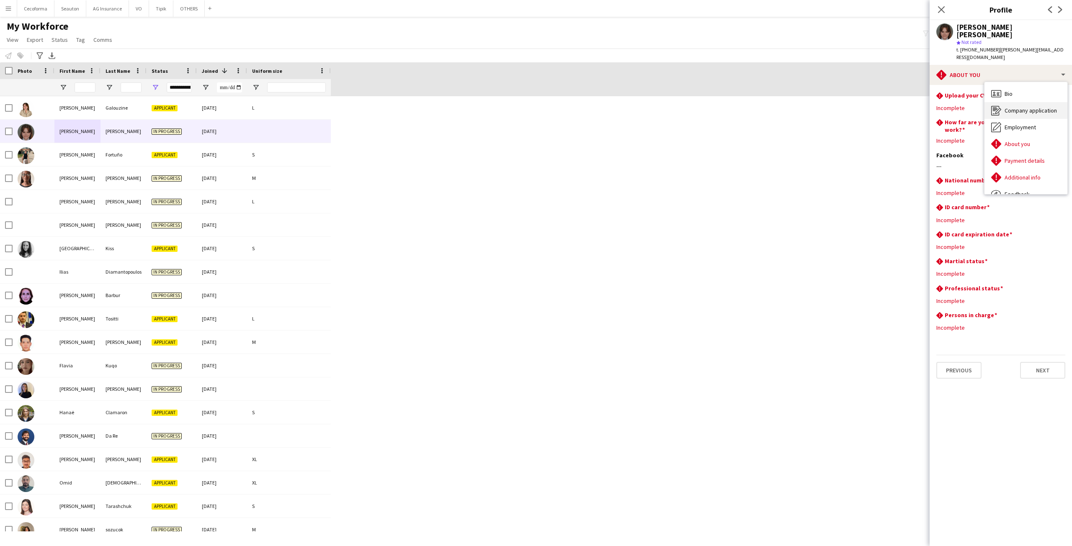
click at [1023, 107] on span "Company application" at bounding box center [1030, 111] width 52 height 8
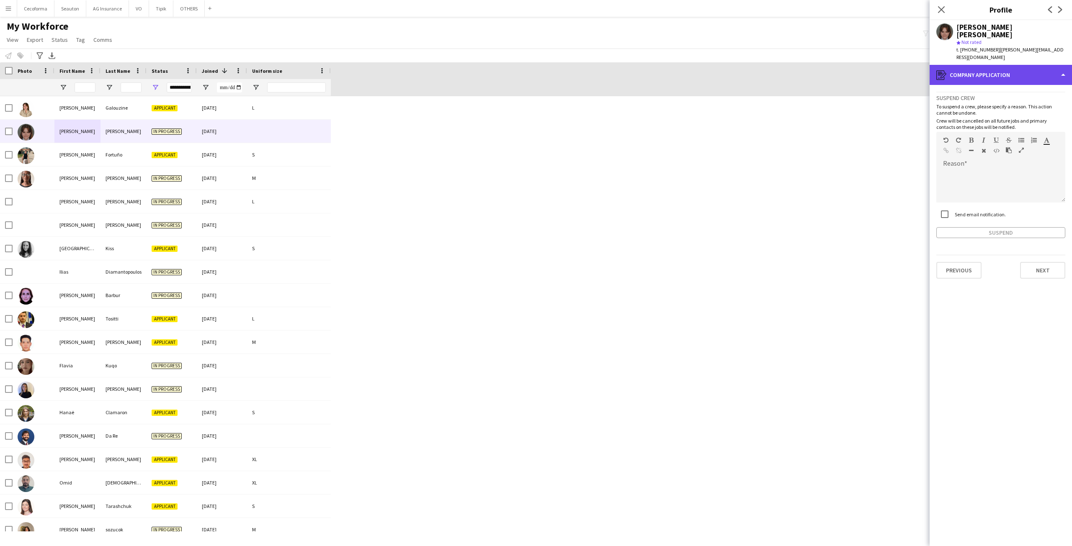
click at [988, 65] on div "register Company application" at bounding box center [1000, 75] width 142 height 20
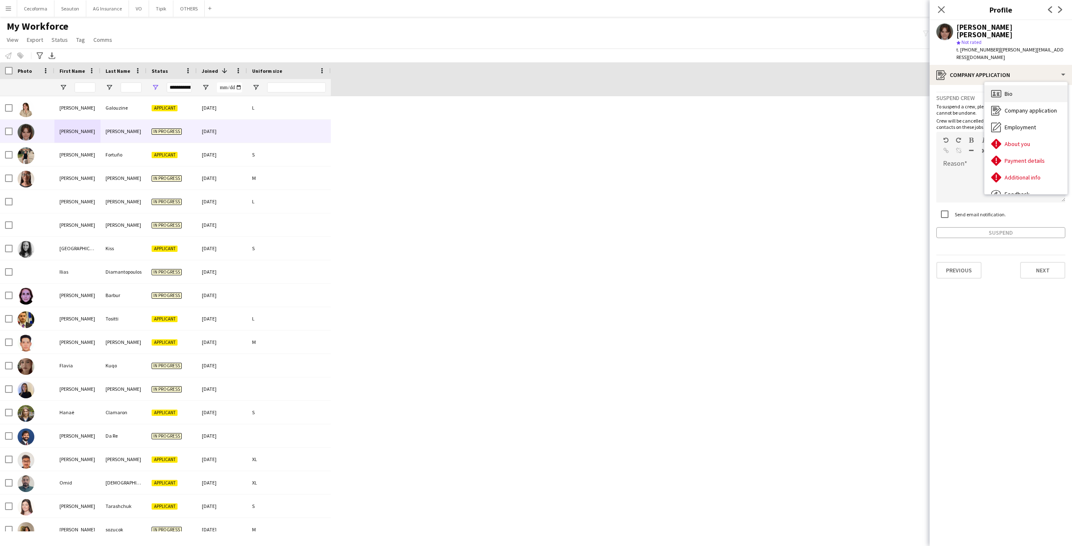
click at [1012, 90] on span "Bio" at bounding box center [1008, 94] width 8 height 8
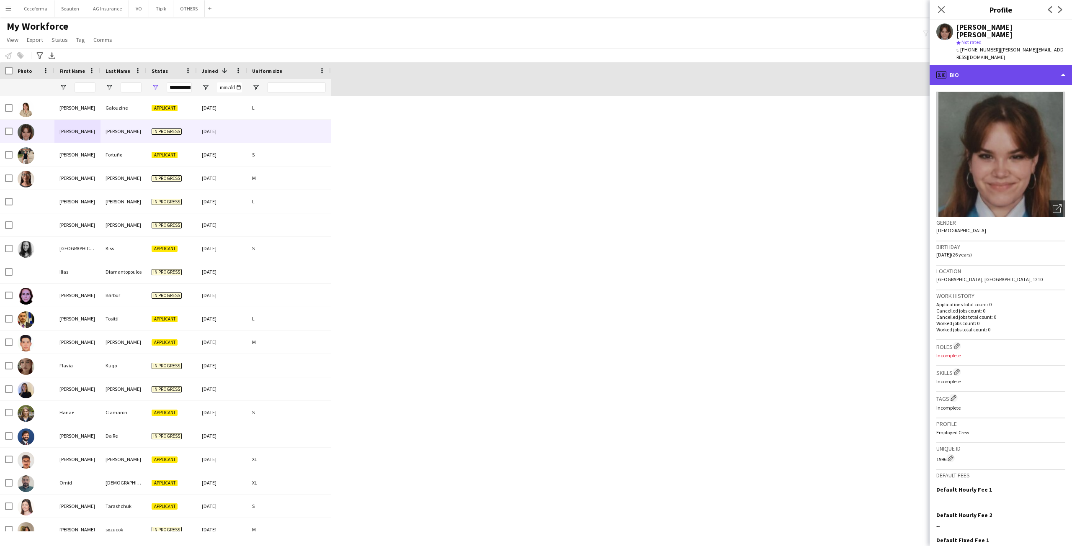
click at [992, 65] on div "profile Bio" at bounding box center [1000, 75] width 142 height 20
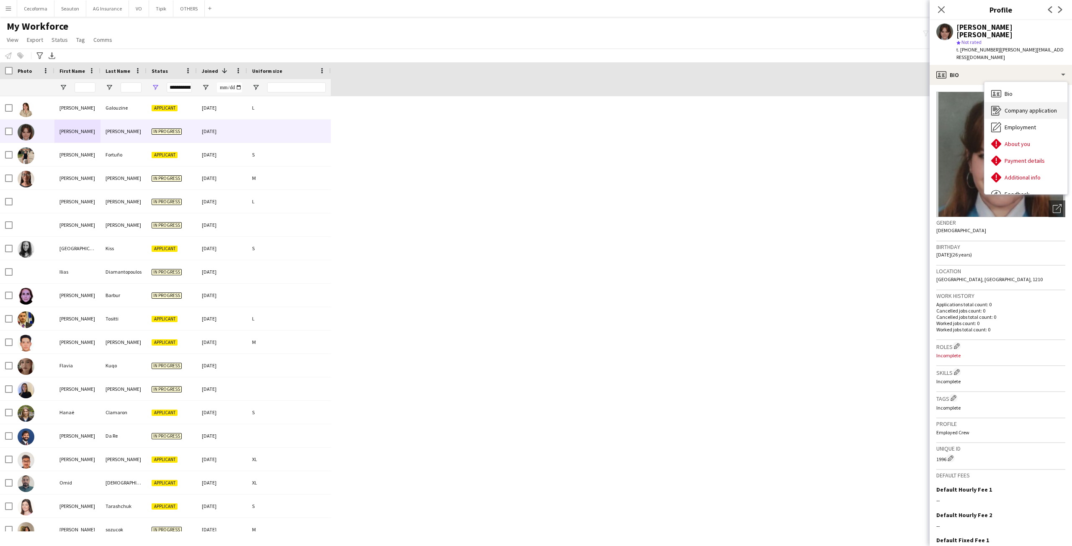
click at [1021, 107] on span "Company application" at bounding box center [1030, 111] width 52 height 8
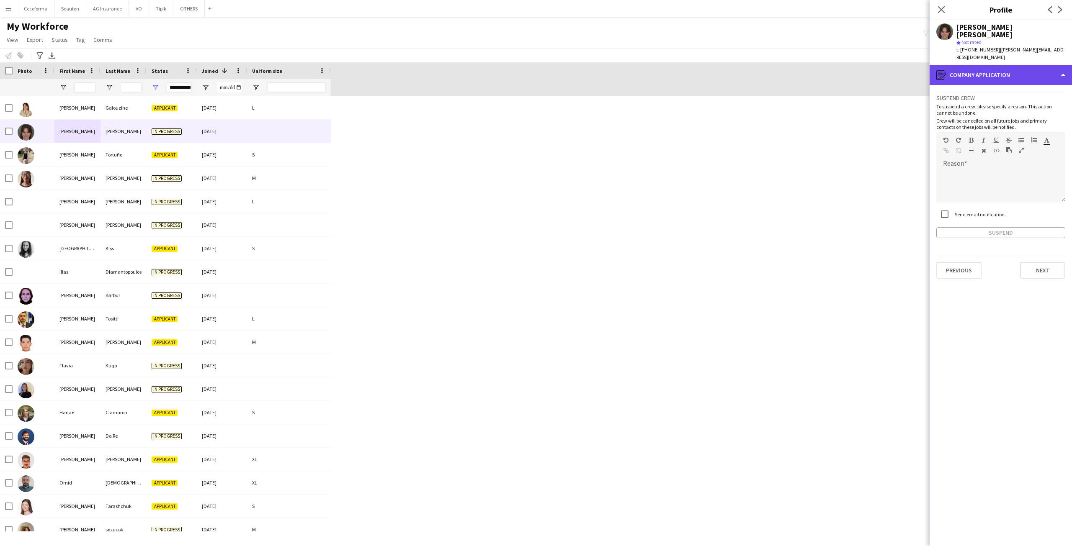
click at [973, 66] on div "register Company application" at bounding box center [1000, 75] width 142 height 20
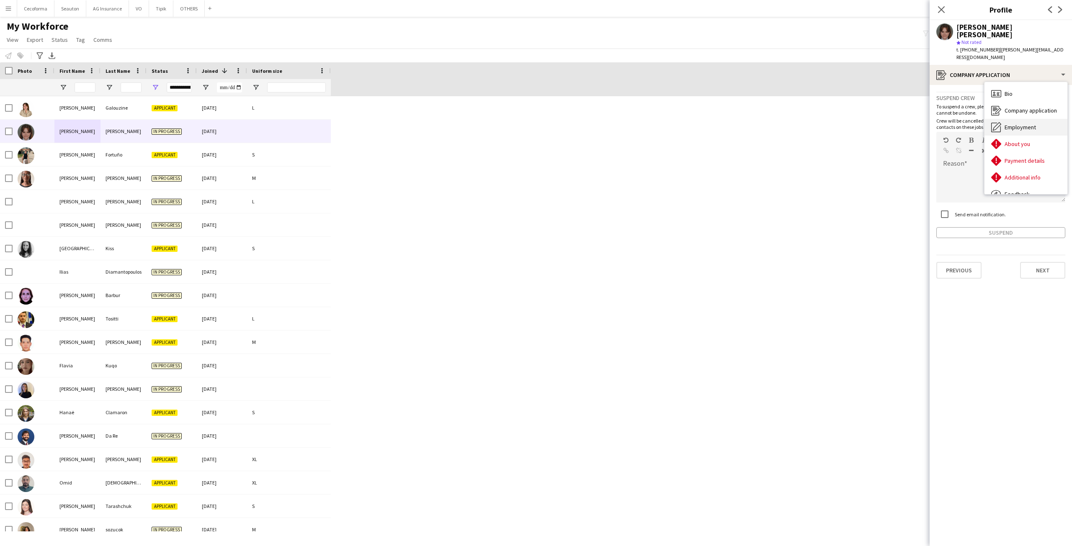
click at [1012, 124] on span "Employment" at bounding box center [1019, 128] width 31 height 8
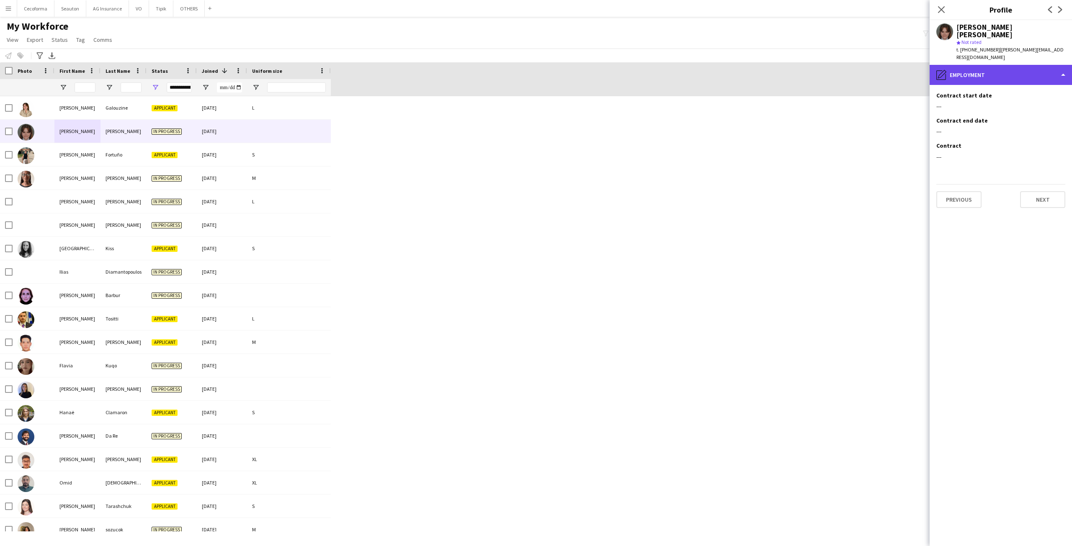
click at [972, 65] on div "pencil4 Employment" at bounding box center [1000, 75] width 142 height 20
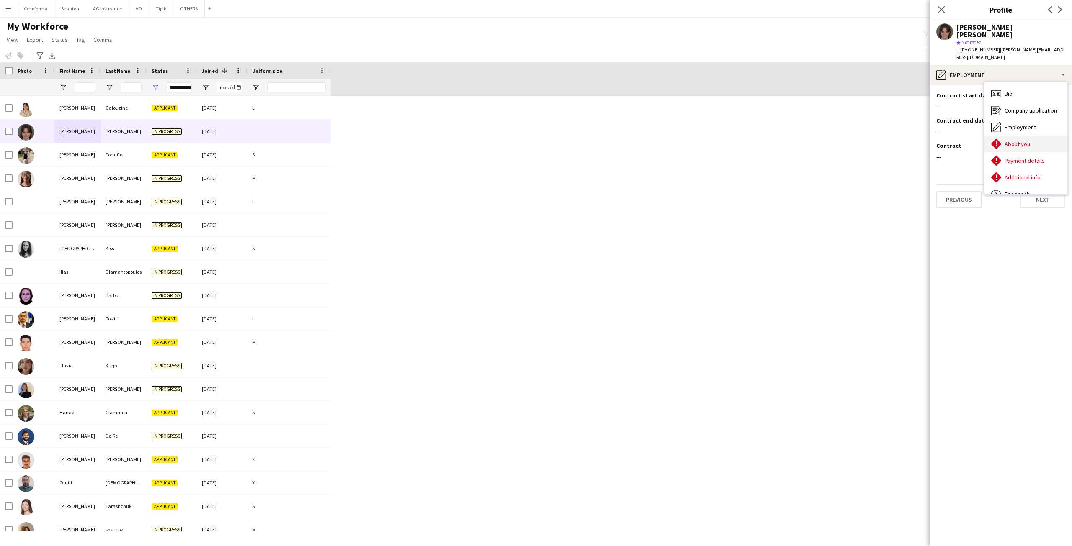
click at [1024, 140] on span "About you" at bounding box center [1017, 144] width 26 height 8
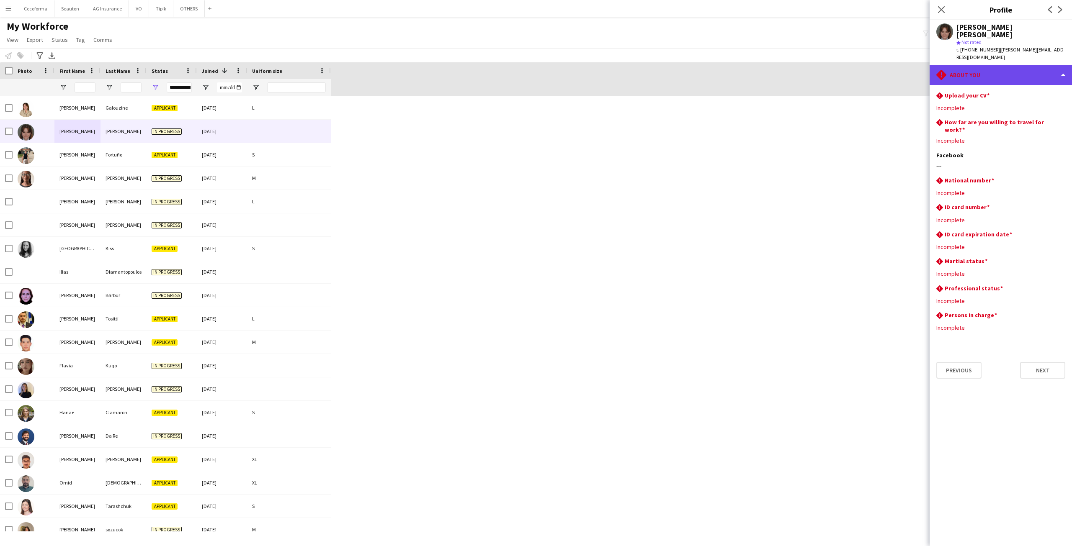
click at [993, 65] on div "rhombus-alert About you" at bounding box center [1000, 75] width 142 height 20
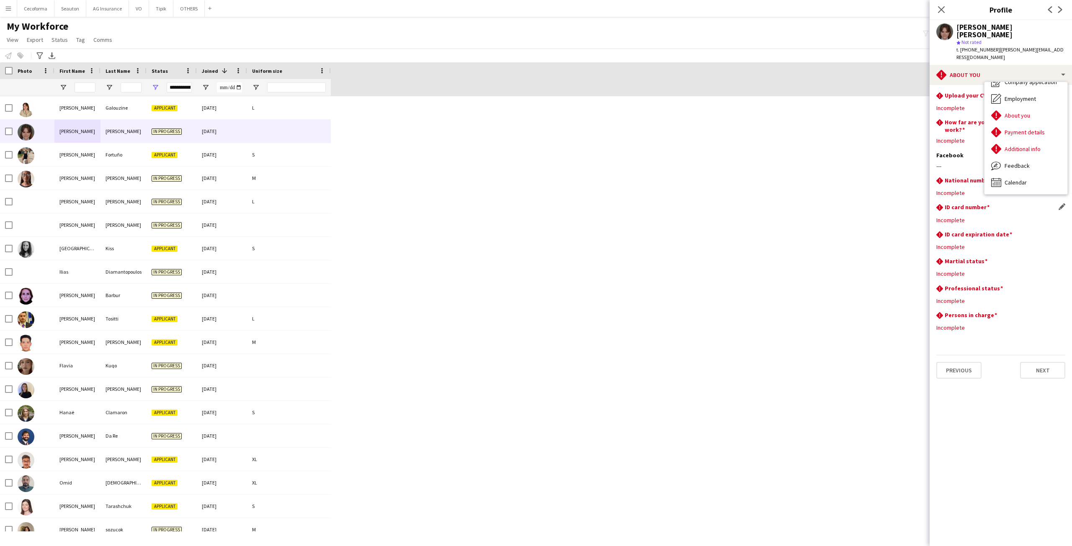
click at [986, 203] on div "rhombus-alert ID card number Edit this field Incomplete" at bounding box center [1000, 216] width 129 height 27
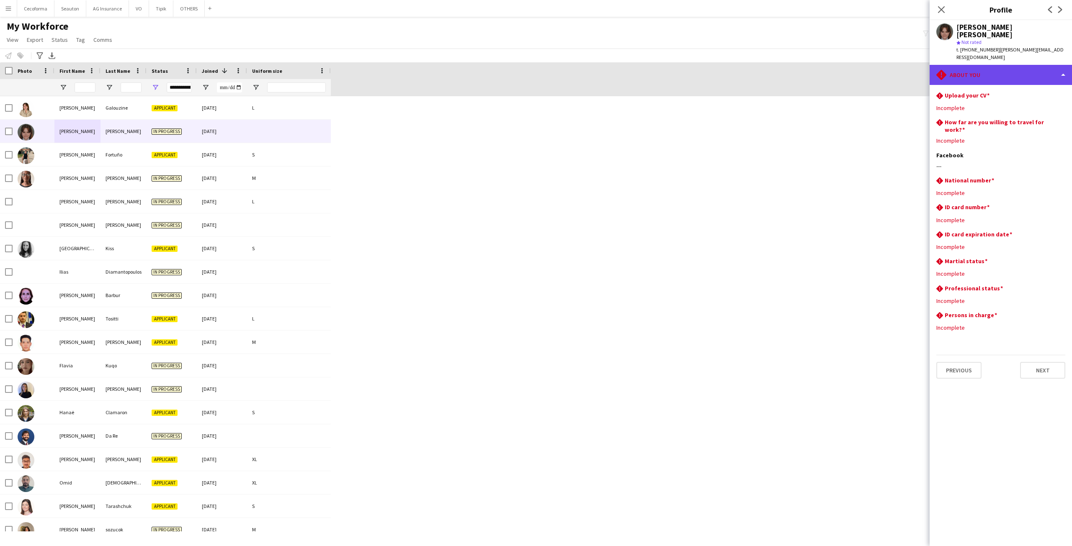
drag, startPoint x: 977, startPoint y: 60, endPoint x: 972, endPoint y: 54, distance: 7.4
click at [972, 65] on div "rhombus-alert About you" at bounding box center [1000, 75] width 142 height 20
click at [970, 65] on div "rhombus-alert About you" at bounding box center [1000, 75] width 142 height 20
click at [976, 65] on div "rhombus-alert About you" at bounding box center [1000, 75] width 142 height 20
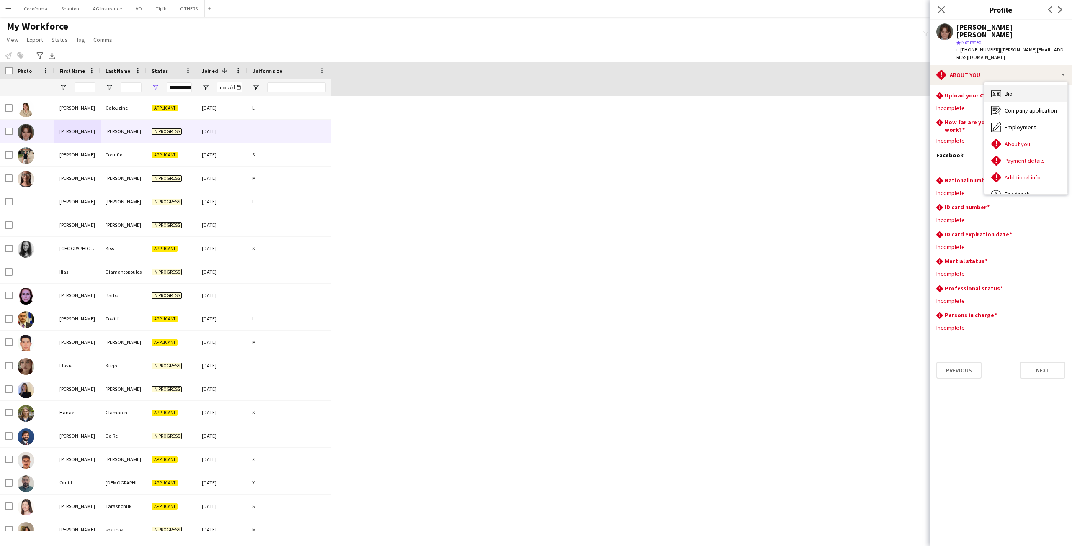
click at [1018, 85] on div "Bio Bio" at bounding box center [1025, 93] width 83 height 17
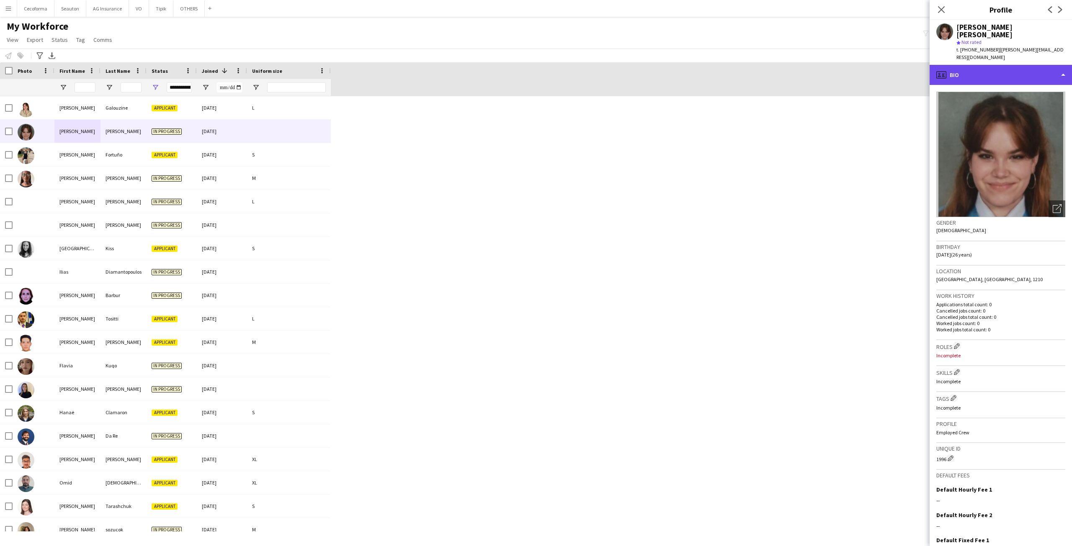
click at [978, 65] on div "profile Bio" at bounding box center [1000, 75] width 142 height 20
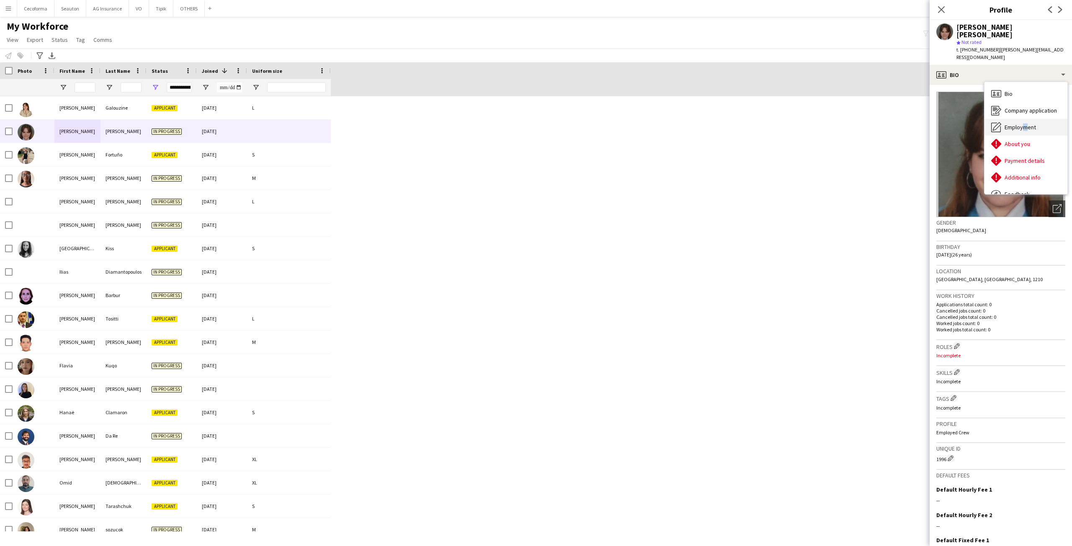
click at [1022, 119] on div "Employment Employment" at bounding box center [1025, 127] width 83 height 17
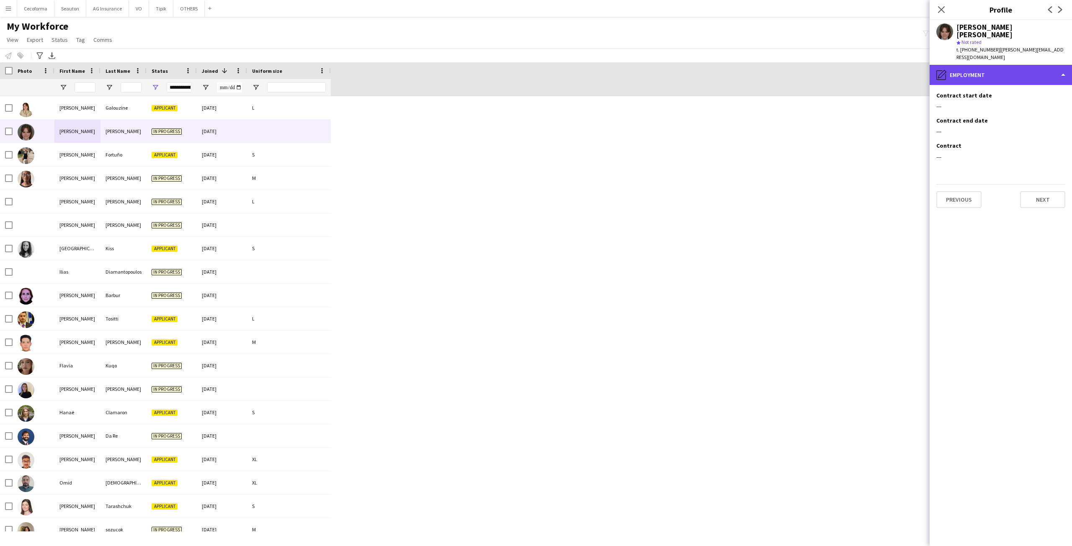
click at [971, 65] on div "pencil4 Employment" at bounding box center [1000, 75] width 142 height 20
click at [963, 65] on div "pencil4 Employment" at bounding box center [1000, 75] width 142 height 20
click at [1044, 65] on div "pencil4 Employment" at bounding box center [1000, 75] width 142 height 20
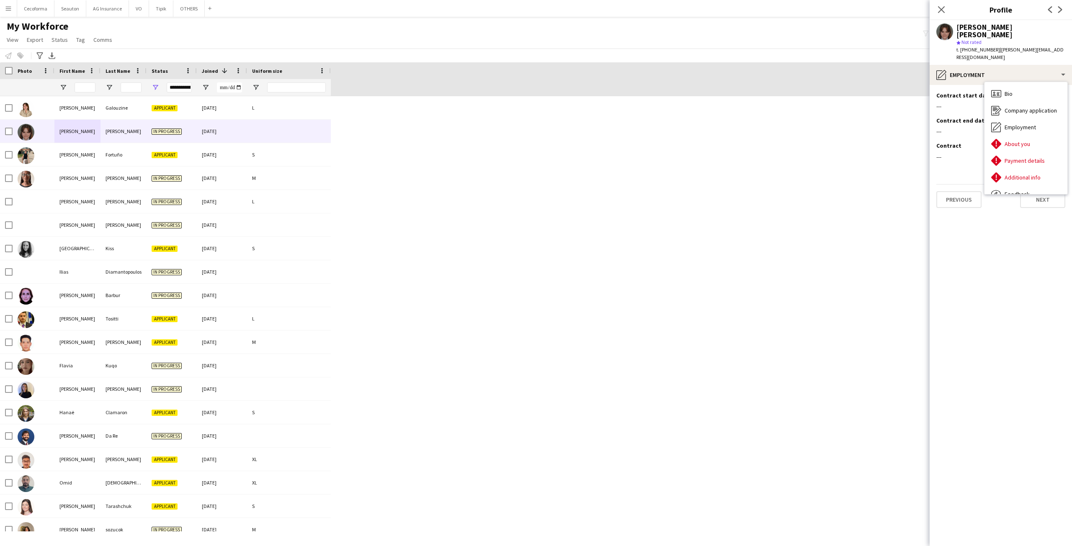
click at [935, 9] on app-icon "Close pop-in" at bounding box center [941, 10] width 12 height 12
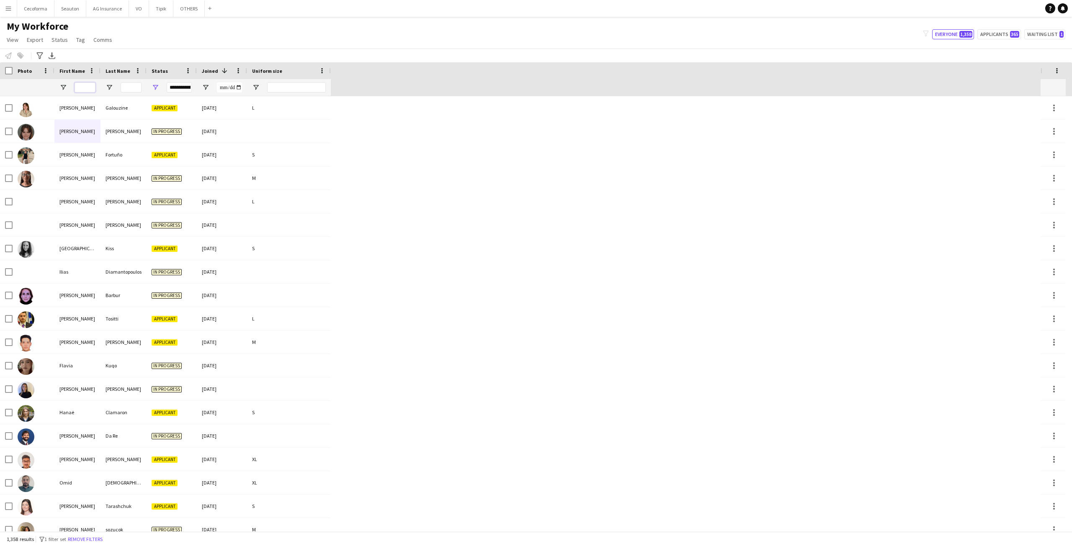
click at [93, 88] on input "First Name Filter Input" at bounding box center [85, 87] width 21 height 10
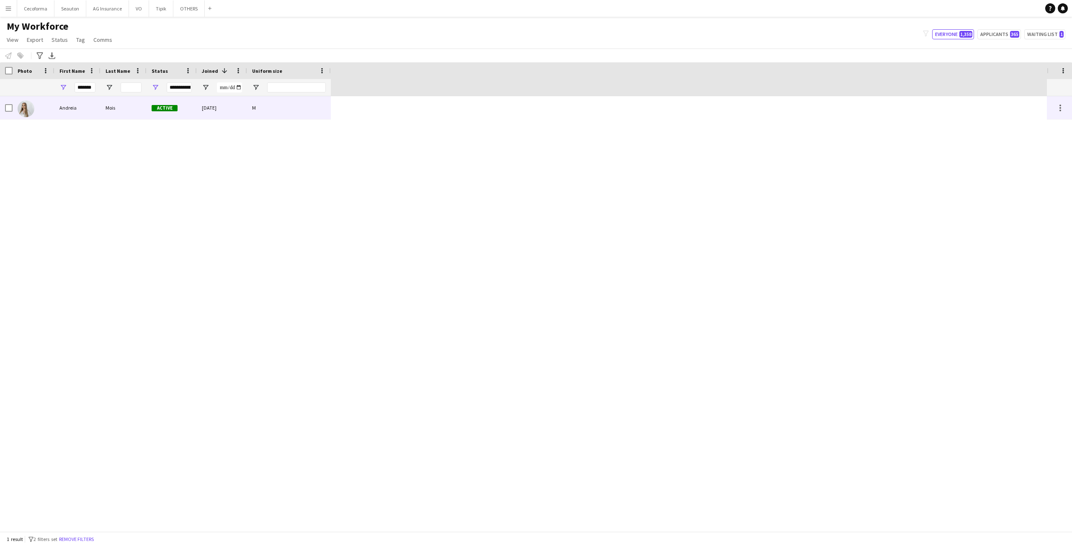
click at [86, 99] on div "Andreia" at bounding box center [77, 107] width 46 height 23
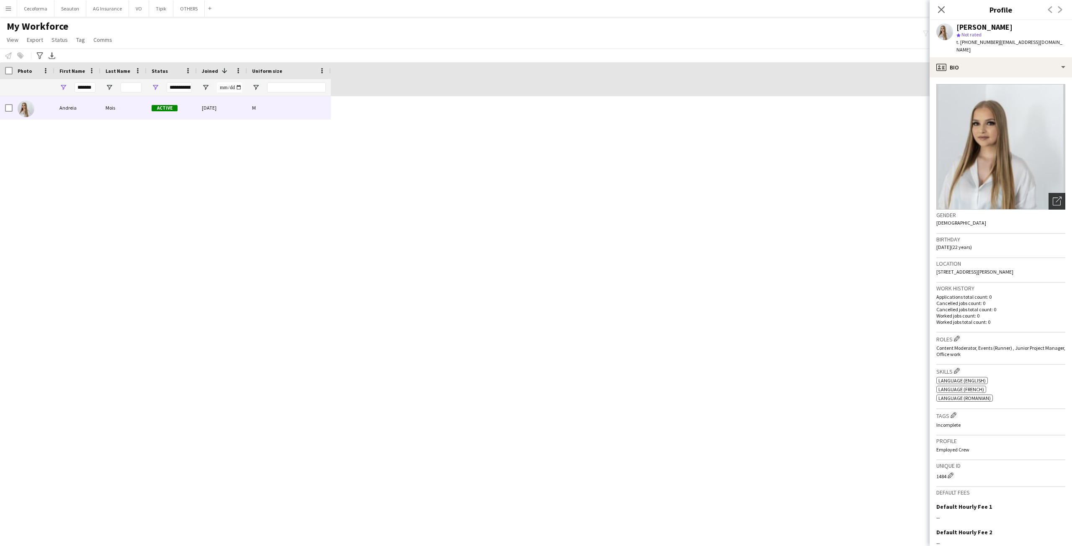
click at [1048, 193] on div "Open photos pop-in" at bounding box center [1056, 201] width 17 height 17
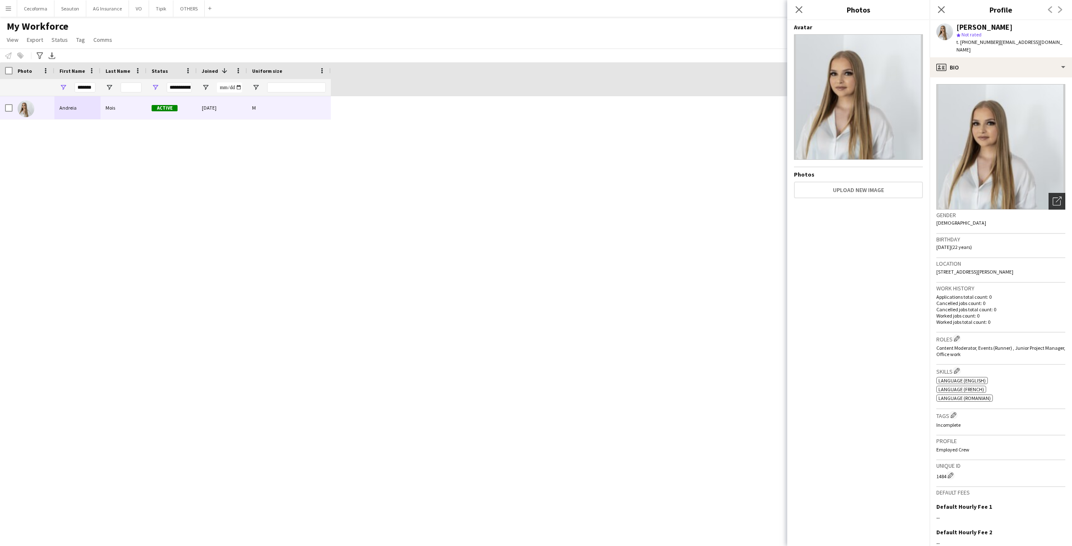
click at [1053, 197] on icon "Open photos pop-in" at bounding box center [1057, 201] width 9 height 9
click at [883, 109] on img at bounding box center [858, 97] width 129 height 126
click at [799, 8] on icon "Close pop-in" at bounding box center [799, 9] width 8 height 8
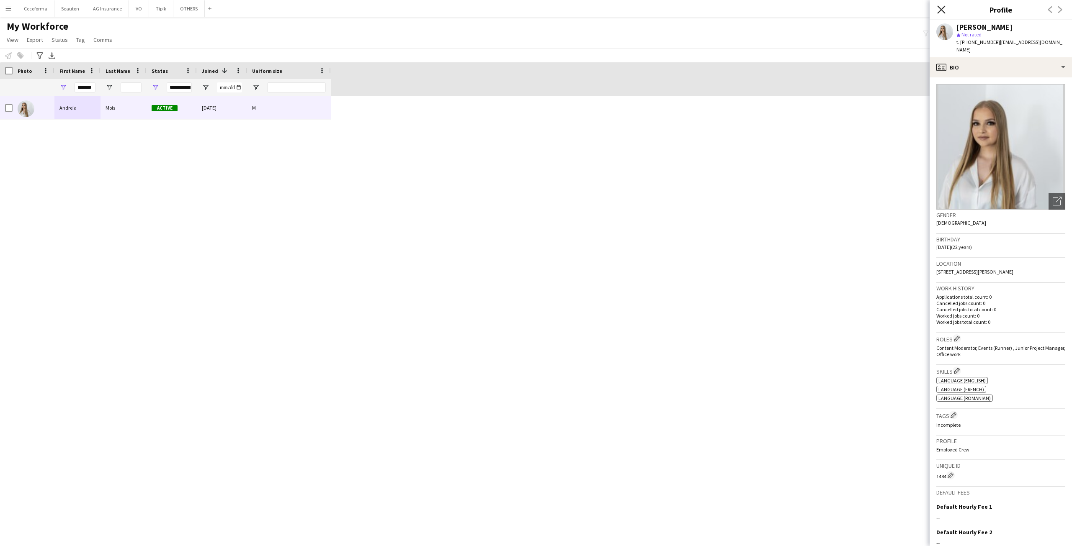
click at [937, 11] on icon "Close pop-in" at bounding box center [941, 9] width 8 height 8
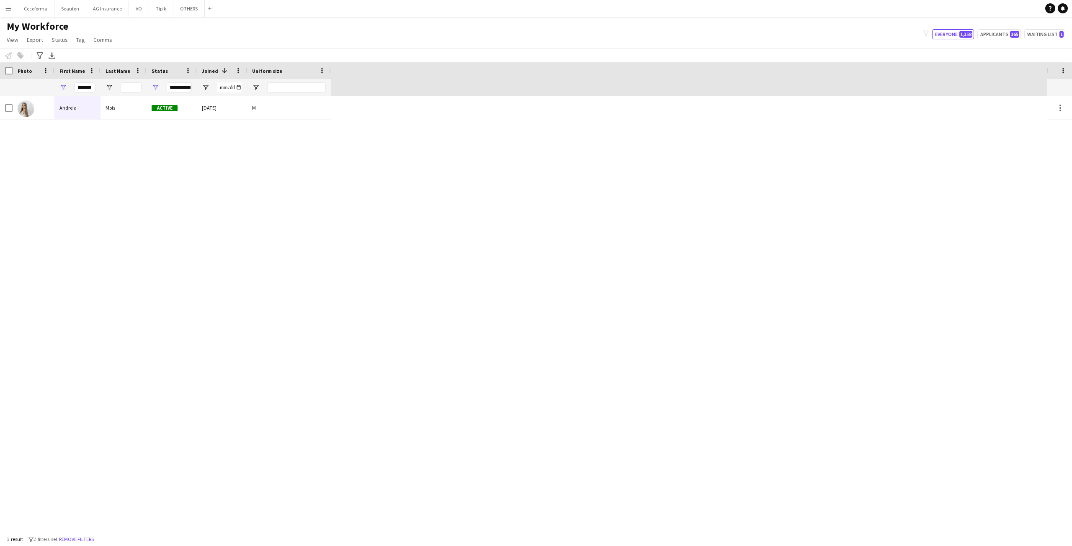
click at [542, 217] on div "Andreia Mois Active 01-04-2025 M" at bounding box center [523, 313] width 1047 height 435
drag, startPoint x: 161, startPoint y: 244, endPoint x: 158, endPoint y: 221, distance: 23.2
click at [161, 244] on div "Andreia Mois Active 01-04-2025 M" at bounding box center [523, 313] width 1047 height 435
drag, startPoint x: 78, startPoint y: 85, endPoint x: 99, endPoint y: 88, distance: 21.1
click at [90, 87] on input "*******" at bounding box center [85, 87] width 21 height 10
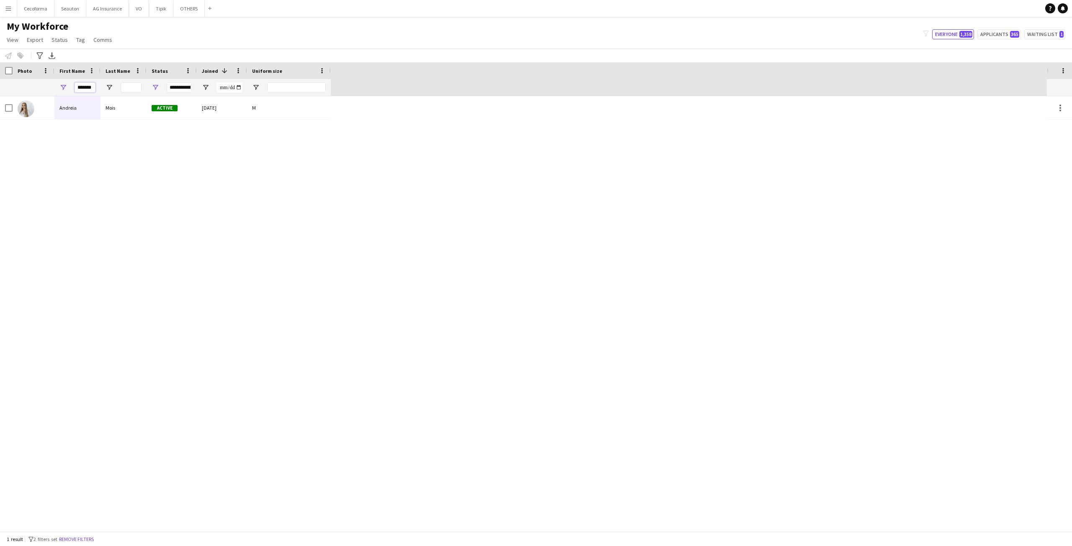
type input "*"
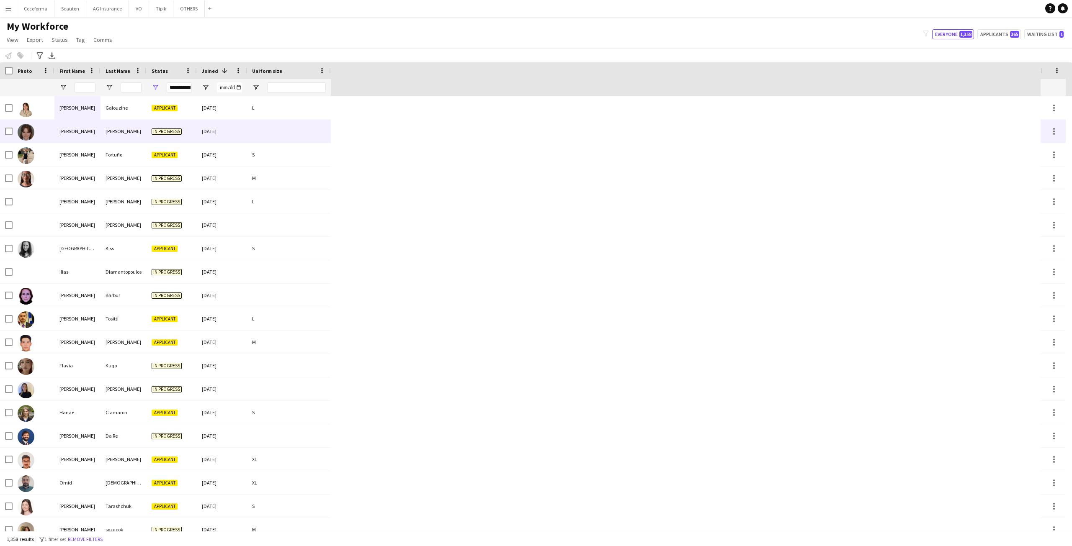
click at [87, 133] on div "[PERSON_NAME]" at bounding box center [77, 131] width 46 height 23
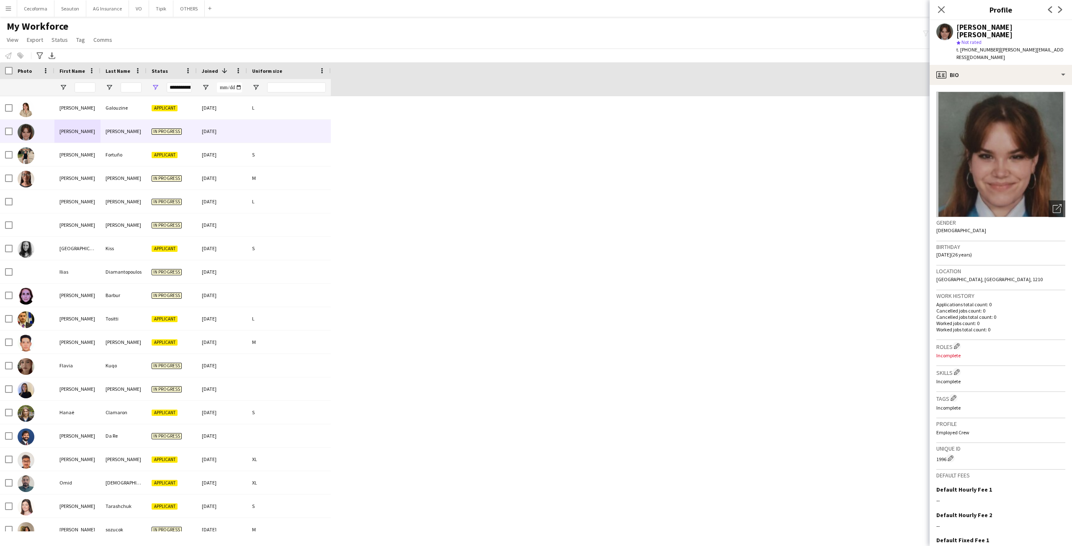
drag, startPoint x: 935, startPoint y: 265, endPoint x: 1028, endPoint y: 261, distance: 93.0
click at [1028, 261] on app-crew-profile-bio "Open photos pop-in Gender Female Birthday 12-05-1999 (26 years) Location Rue du…" at bounding box center [1000, 315] width 142 height 461
copy span "Rue du Moulin, Saint-Josse-ten-Noode, 1210"
click at [98, 113] on div "[PERSON_NAME]" at bounding box center [77, 107] width 46 height 23
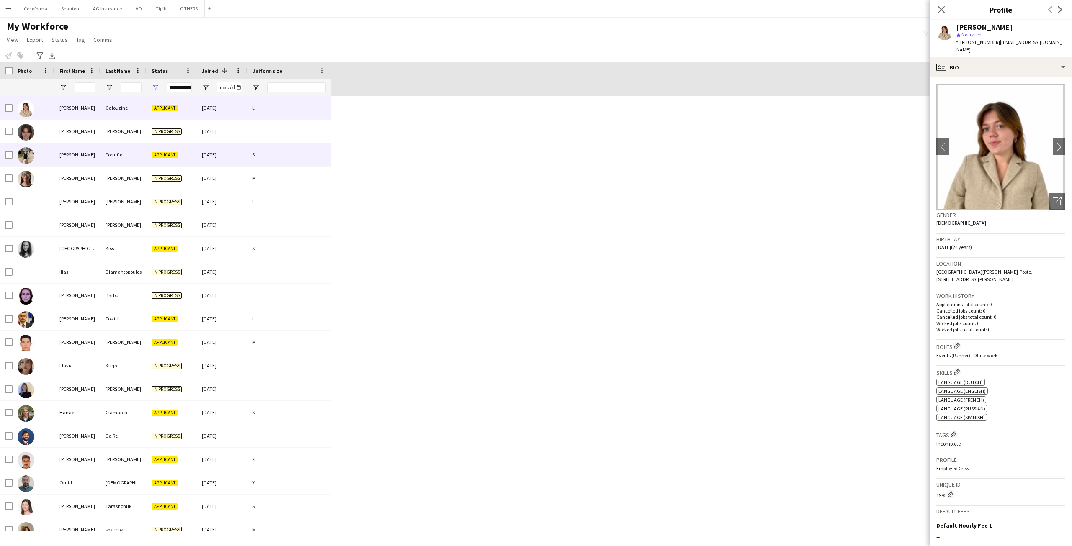
click at [100, 155] on div "[PERSON_NAME]" at bounding box center [77, 154] width 46 height 23
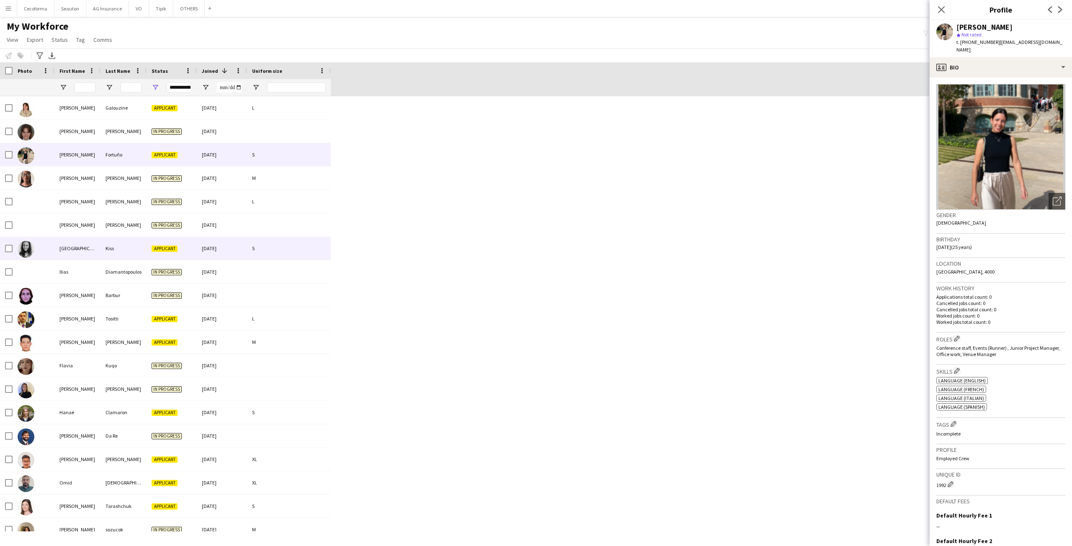
click at [84, 250] on div "[GEOGRAPHIC_DATA]" at bounding box center [77, 248] width 46 height 23
